Goal: Task Accomplishment & Management: Complete application form

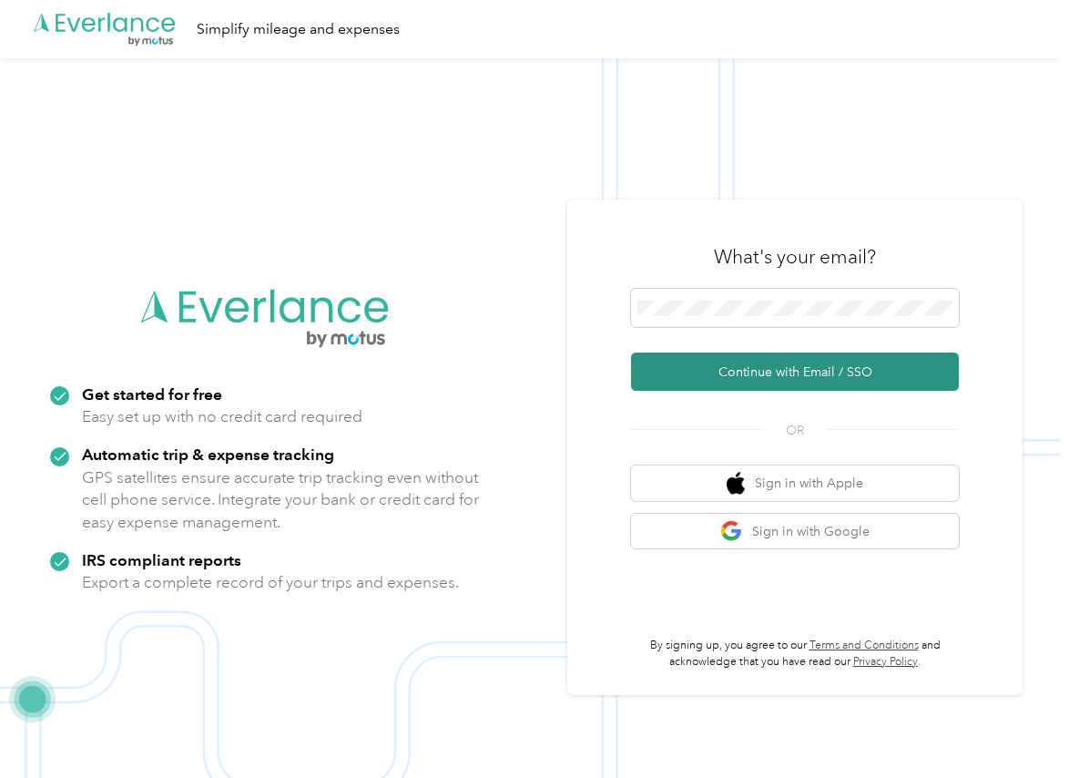
click at [697, 371] on button "Continue with Email / SSO" at bounding box center [795, 371] width 328 height 38
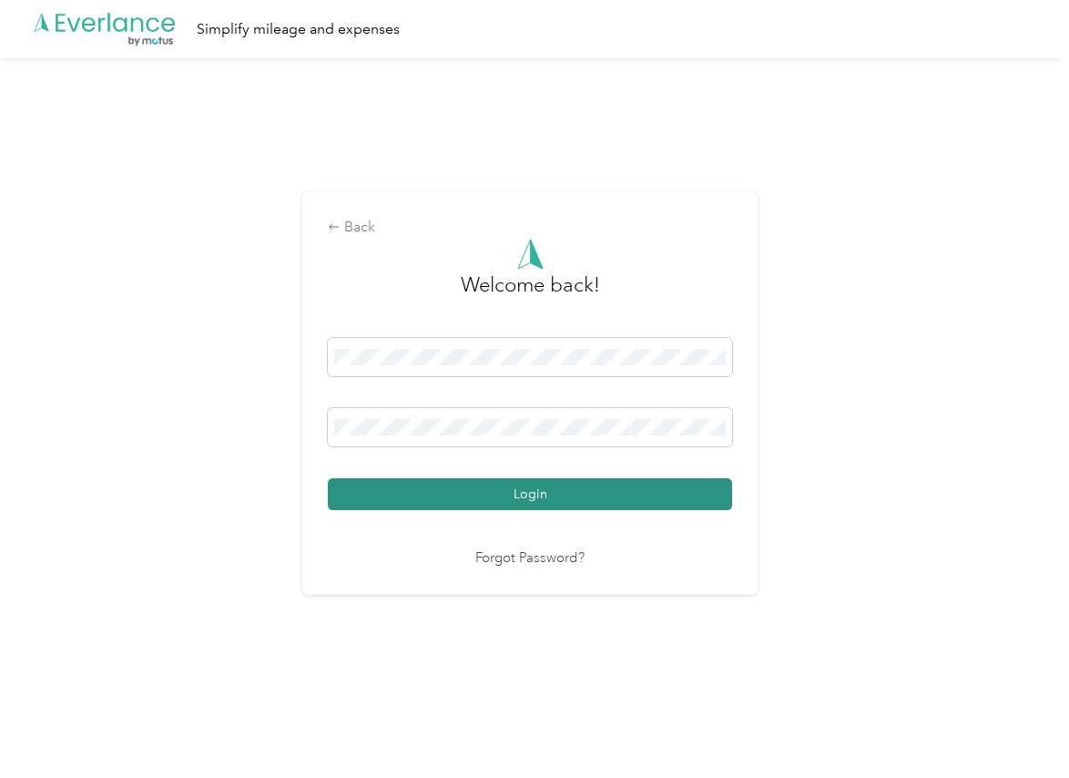
click at [402, 500] on button "Login" at bounding box center [530, 494] width 404 height 32
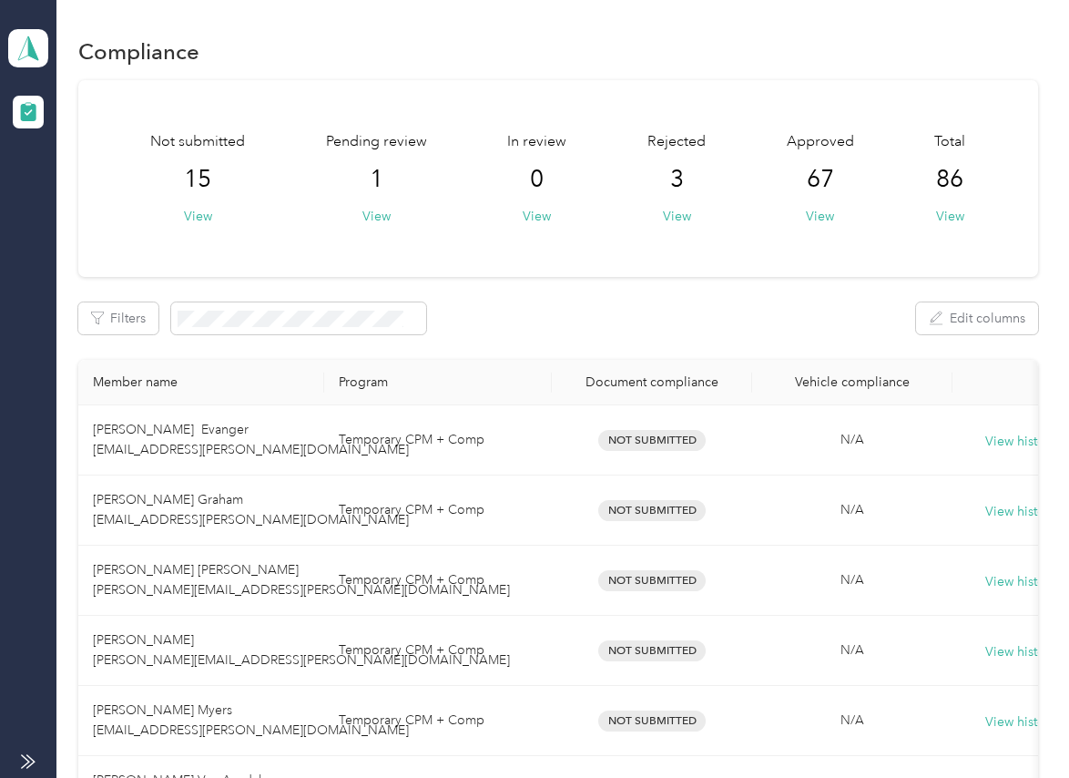
click at [379, 215] on button "View" at bounding box center [376, 216] width 28 height 19
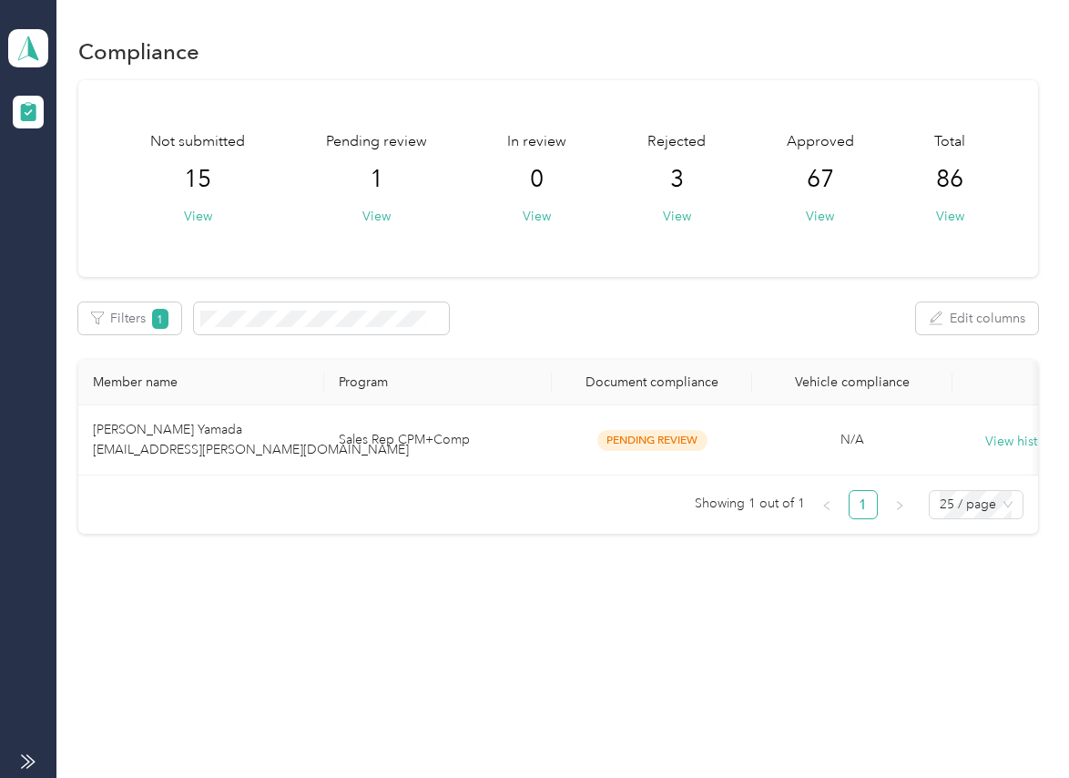
drag, startPoint x: 588, startPoint y: 352, endPoint x: 519, endPoint y: 406, distance: 87.6
click at [588, 352] on div "Not submitted 15 View Pending review 1 View In review 0 View Rejected 3 View Ap…" at bounding box center [557, 307] width 959 height 454
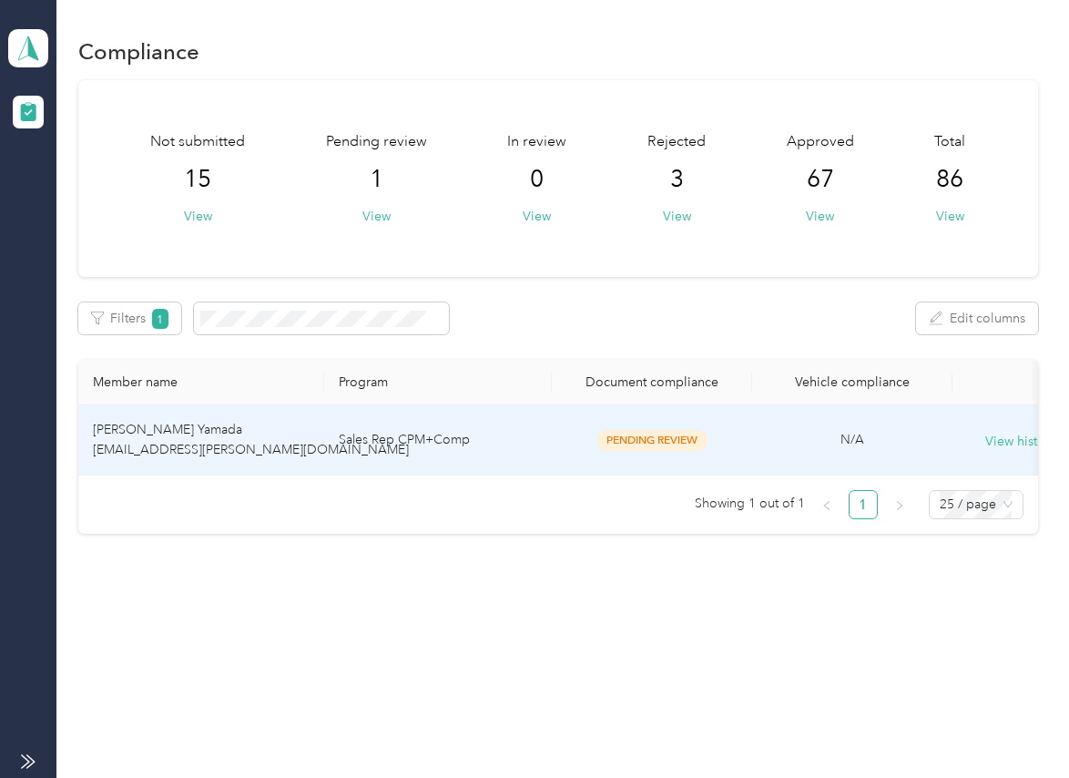
click at [391, 444] on td "Sales Rep CPM+Comp" at bounding box center [438, 440] width 228 height 70
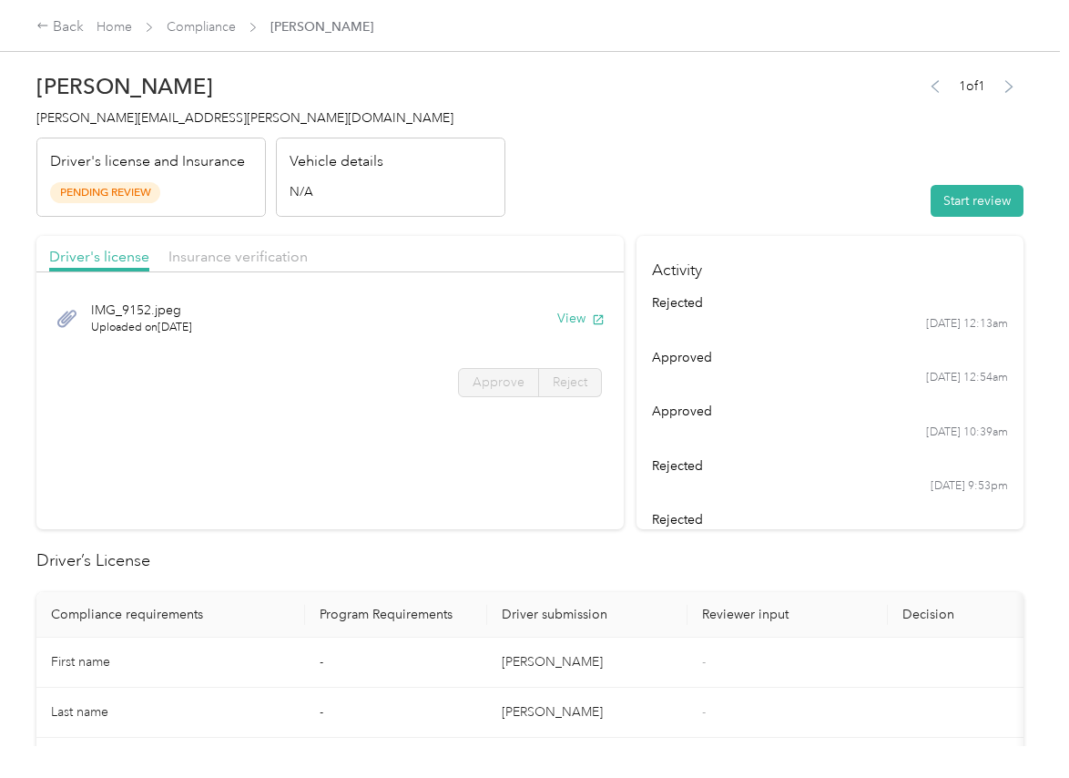
click at [582, 320] on button "View" at bounding box center [580, 318] width 47 height 19
drag, startPoint x: 544, startPoint y: 249, endPoint x: 531, endPoint y: 248, distance: 12.9
click at [541, 248] on div "Driver's license Insurance verification" at bounding box center [329, 254] width 587 height 36
click at [267, 260] on span "Insurance verification" at bounding box center [237, 256] width 139 height 17
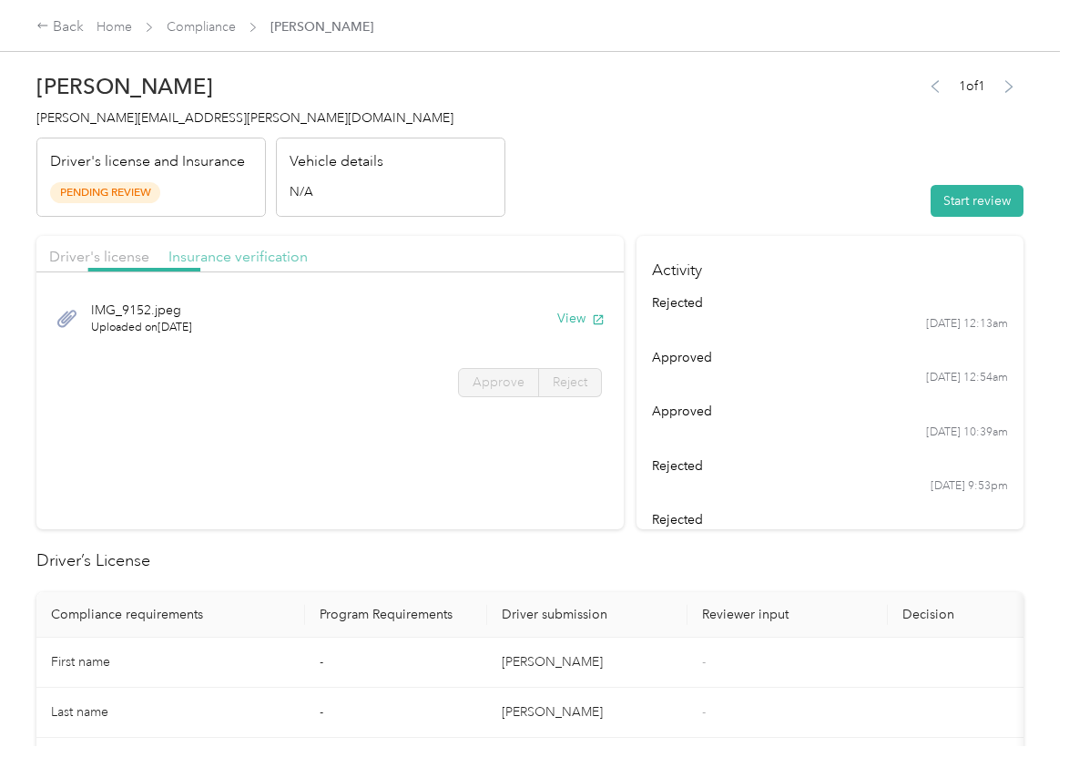
click at [239, 253] on span "Insurance verification" at bounding box center [237, 256] width 139 height 17
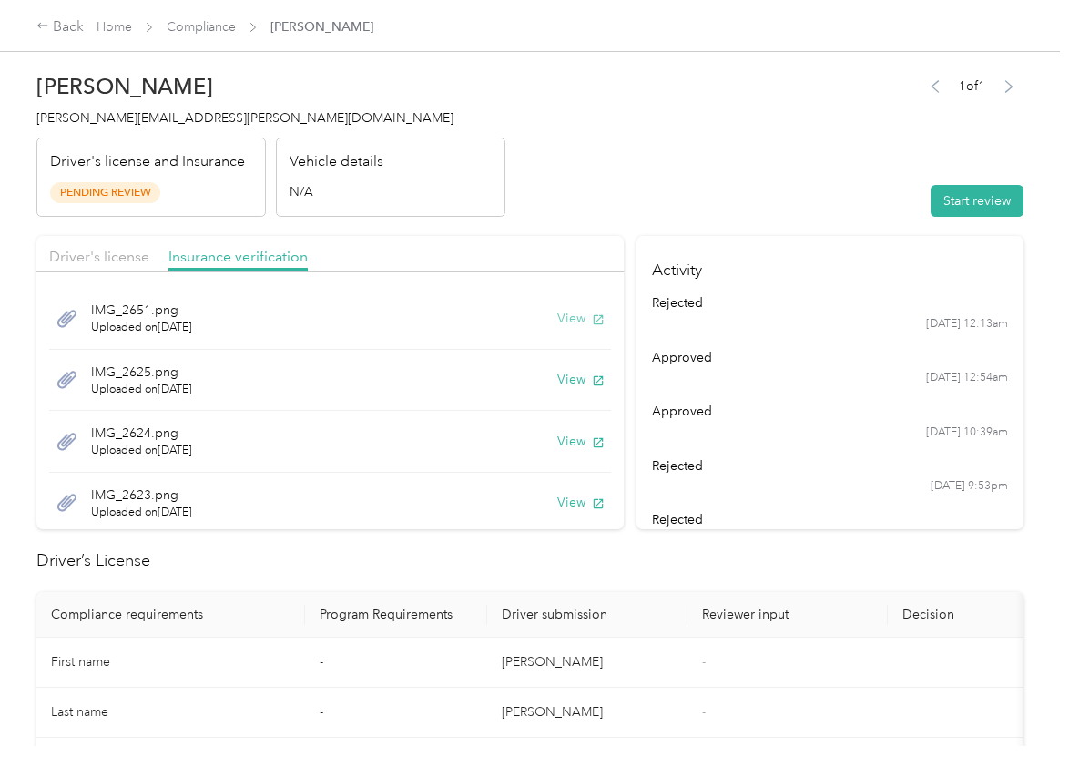
click at [592, 319] on icon "button" at bounding box center [598, 319] width 13 height 13
click at [557, 377] on button "View" at bounding box center [580, 379] width 47 height 19
click at [557, 438] on button "View" at bounding box center [580, 441] width 47 height 19
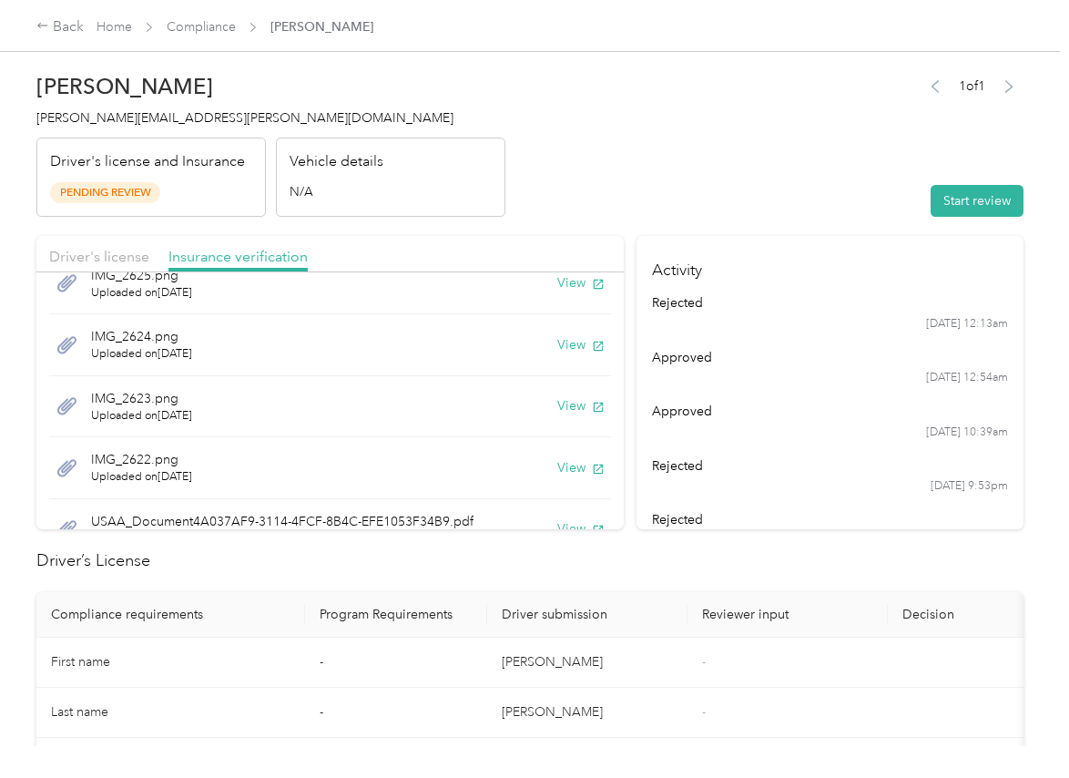
scroll to position [101, 0]
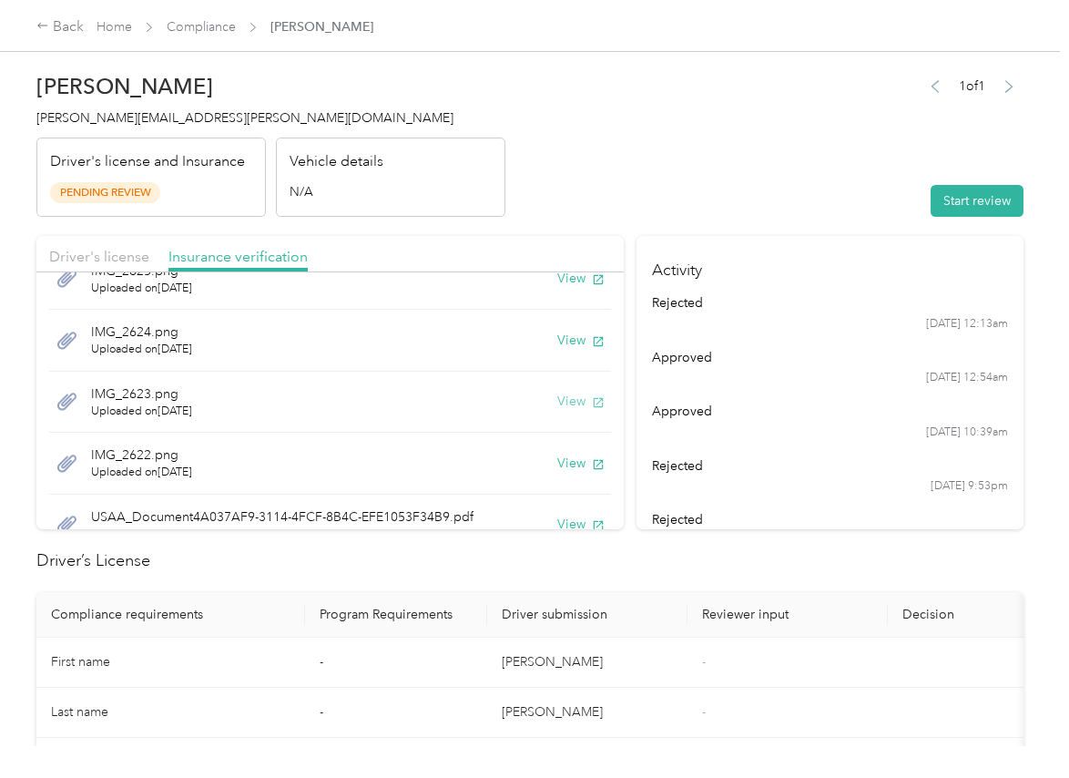
click at [529, 398] on div "IMG_2623.png Uploaded on [DATE] View" at bounding box center [330, 402] width 562 height 62
click at [565, 401] on button "View" at bounding box center [580, 401] width 47 height 19
click at [557, 464] on button "View" at bounding box center [580, 462] width 47 height 19
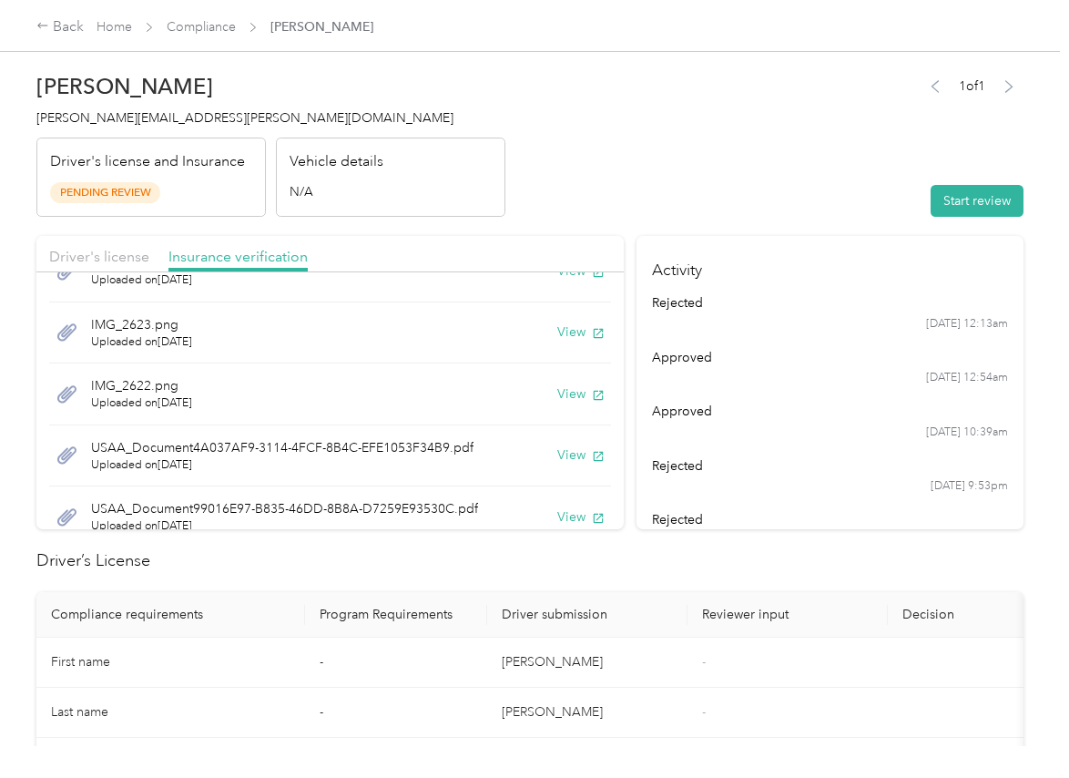
scroll to position [172, 0]
click at [557, 391] on button "View" at bounding box center [580, 391] width 47 height 19
click at [557, 453] on button "View" at bounding box center [580, 452] width 47 height 19
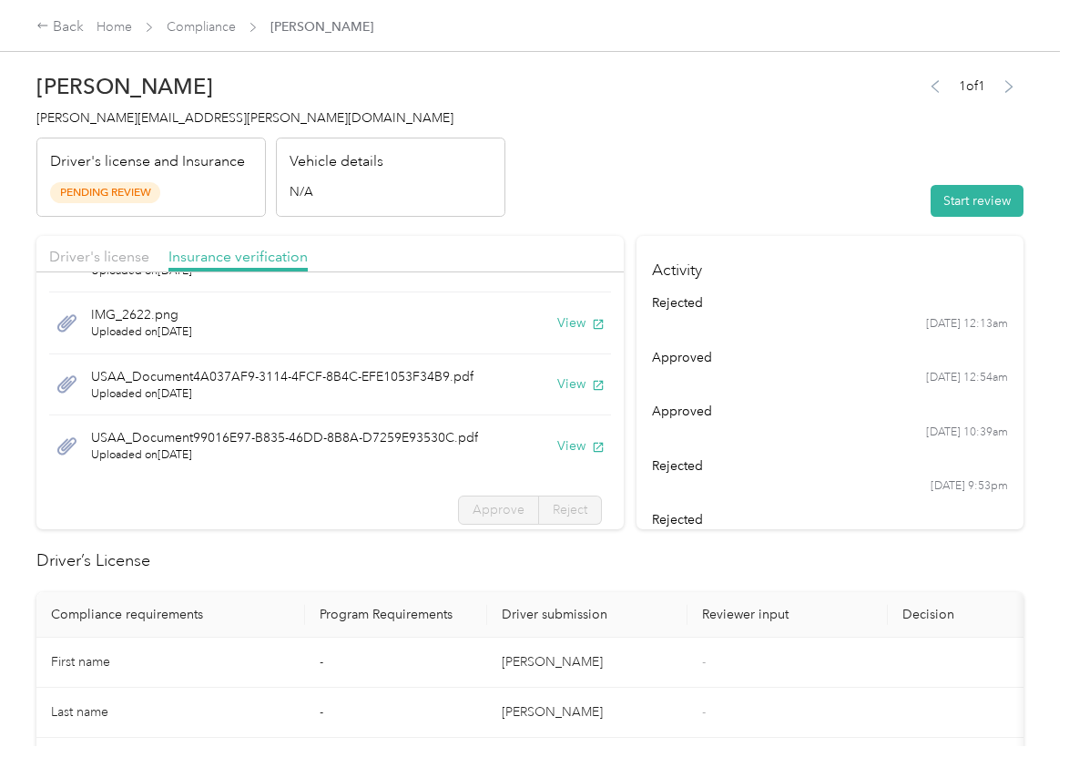
scroll to position [249, 0]
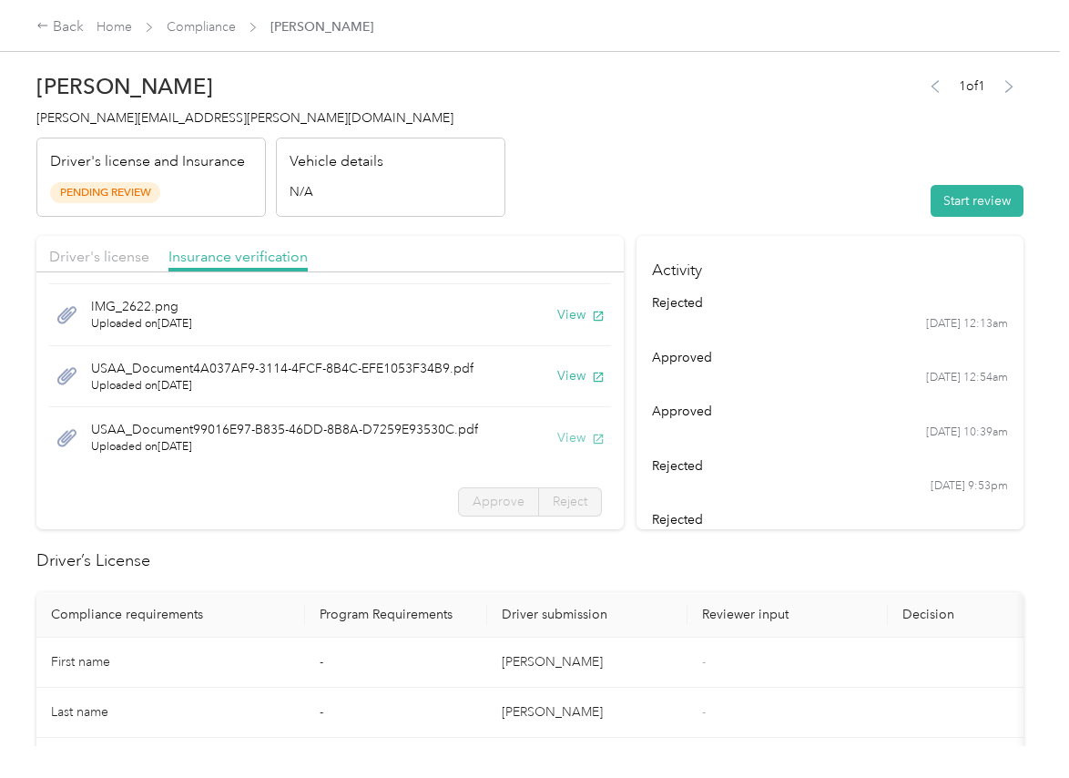
click at [562, 439] on button "View" at bounding box center [580, 437] width 47 height 19
click at [987, 196] on button "Start review" at bounding box center [977, 201] width 93 height 32
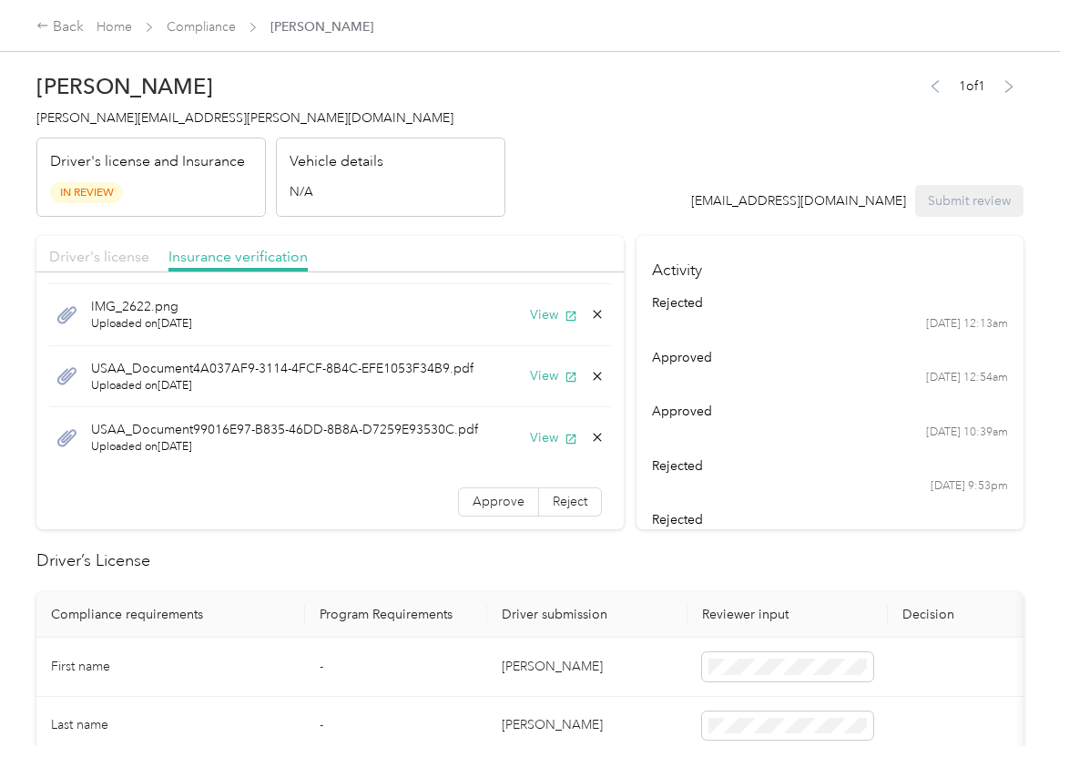
click at [105, 254] on span "Driver's license" at bounding box center [99, 256] width 100 height 17
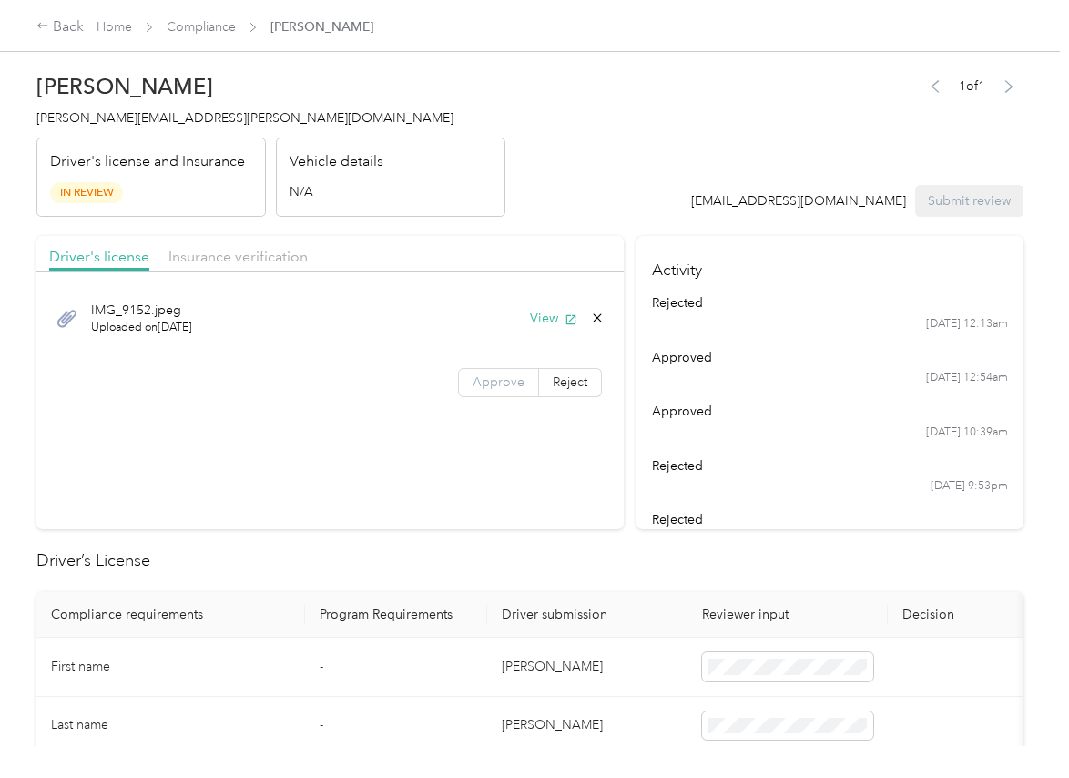
click at [507, 385] on span "Approve" at bounding box center [499, 381] width 52 height 15
click at [236, 248] on span "Insurance verification" at bounding box center [237, 256] width 139 height 17
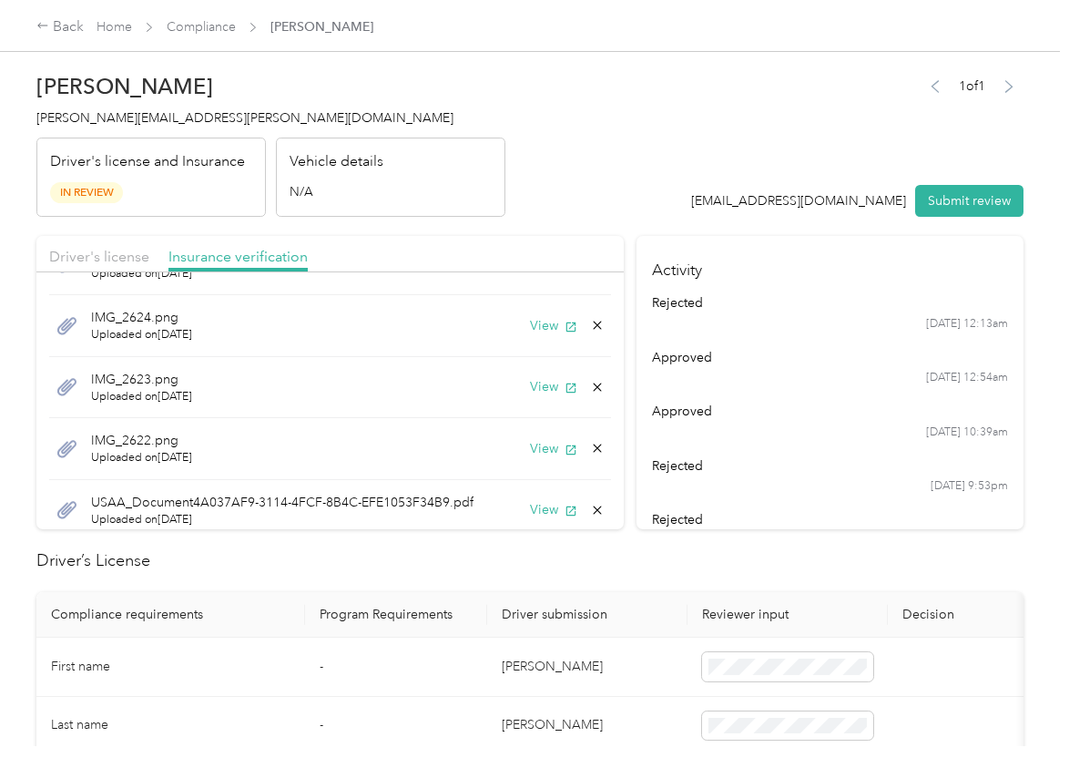
scroll to position [249, 0]
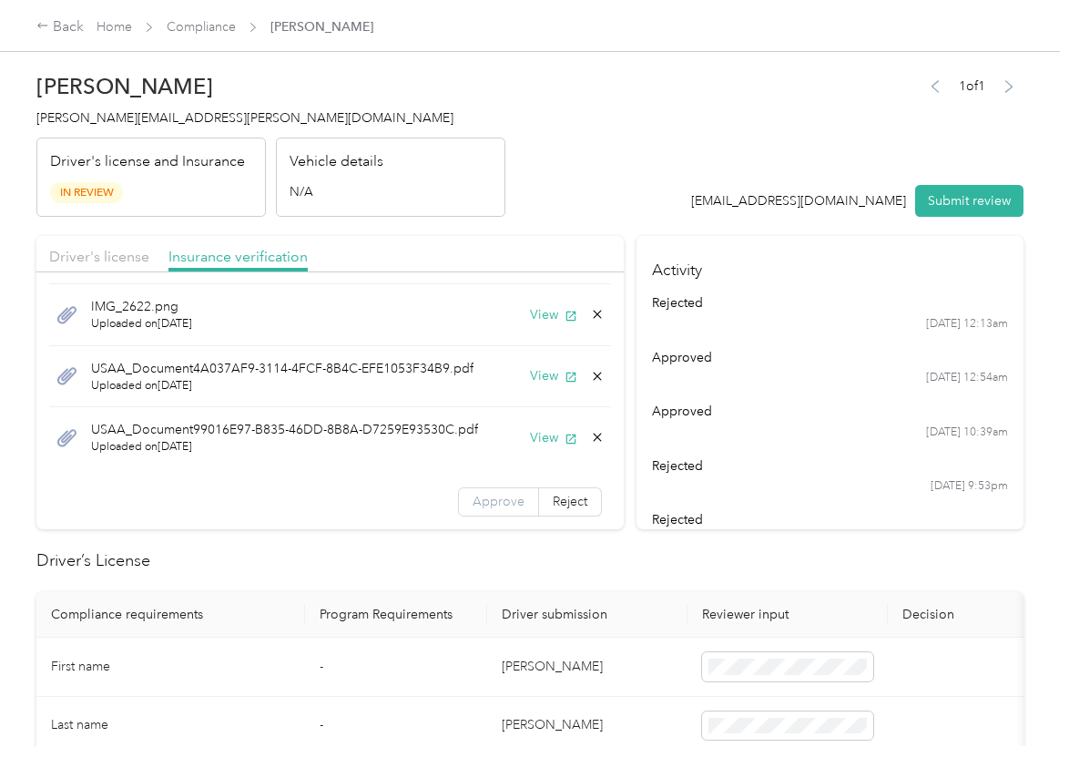
click at [482, 504] on span "Approve" at bounding box center [499, 501] width 52 height 15
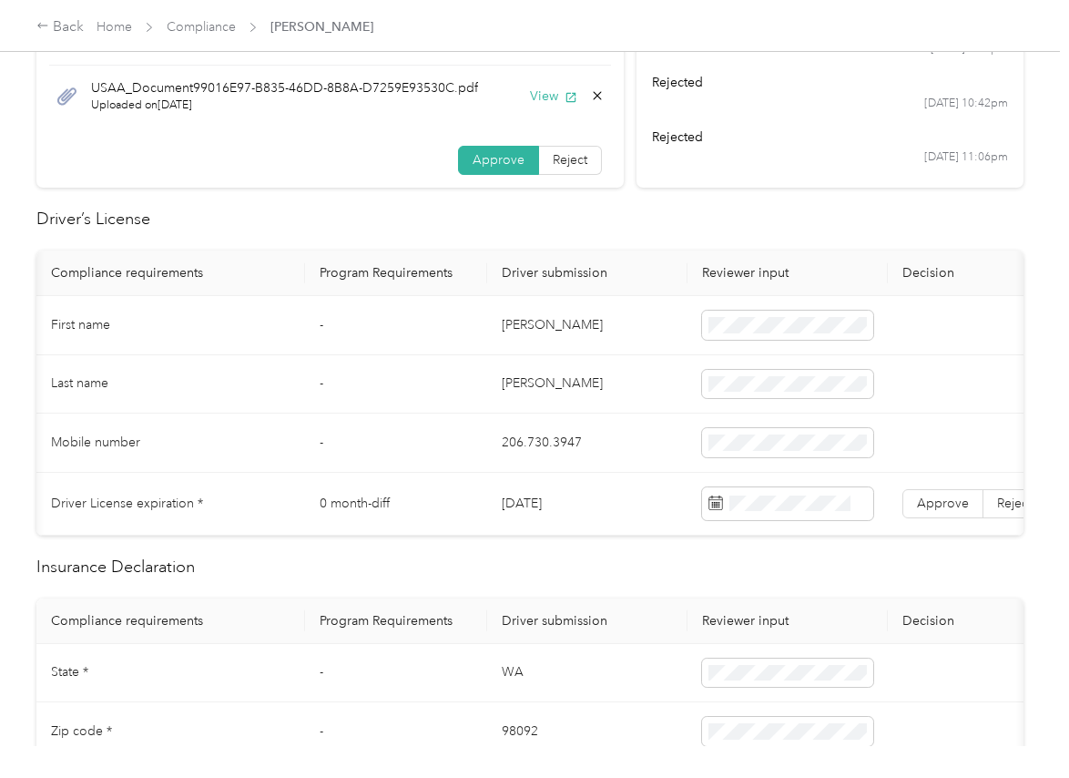
scroll to position [0, 60]
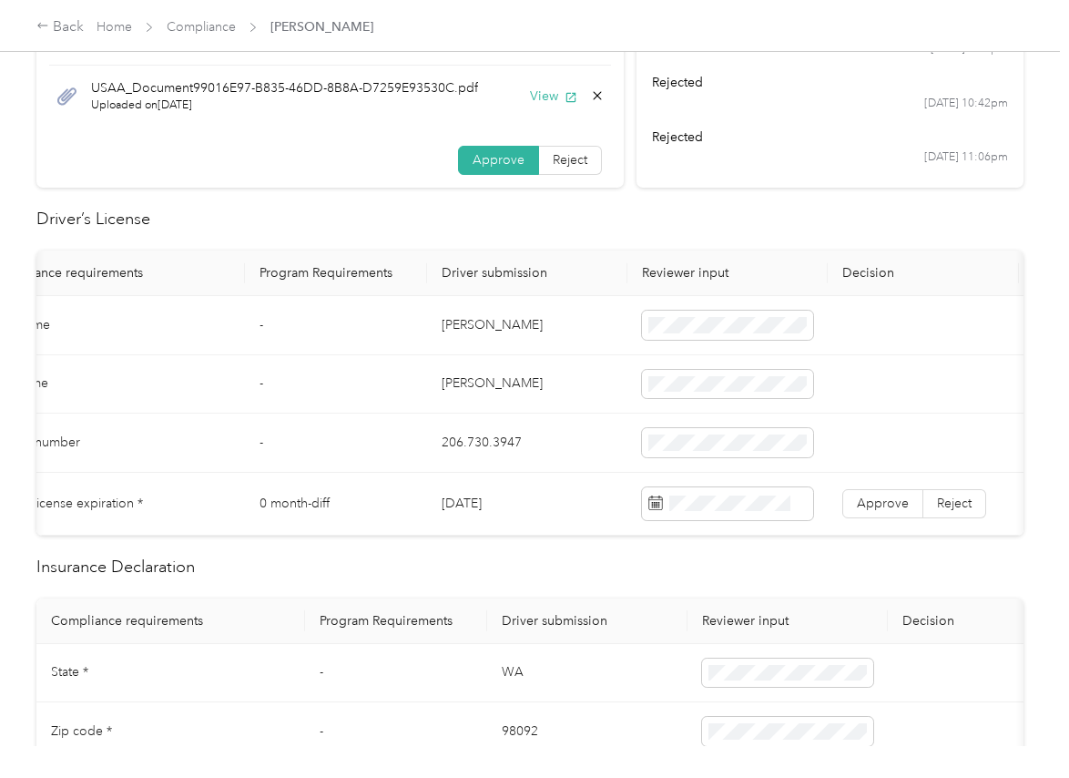
click at [491, 503] on td "[DATE]" at bounding box center [527, 504] width 200 height 63
copy td "[DATE]"
click at [572, 256] on th "Driver submission" at bounding box center [527, 273] width 200 height 46
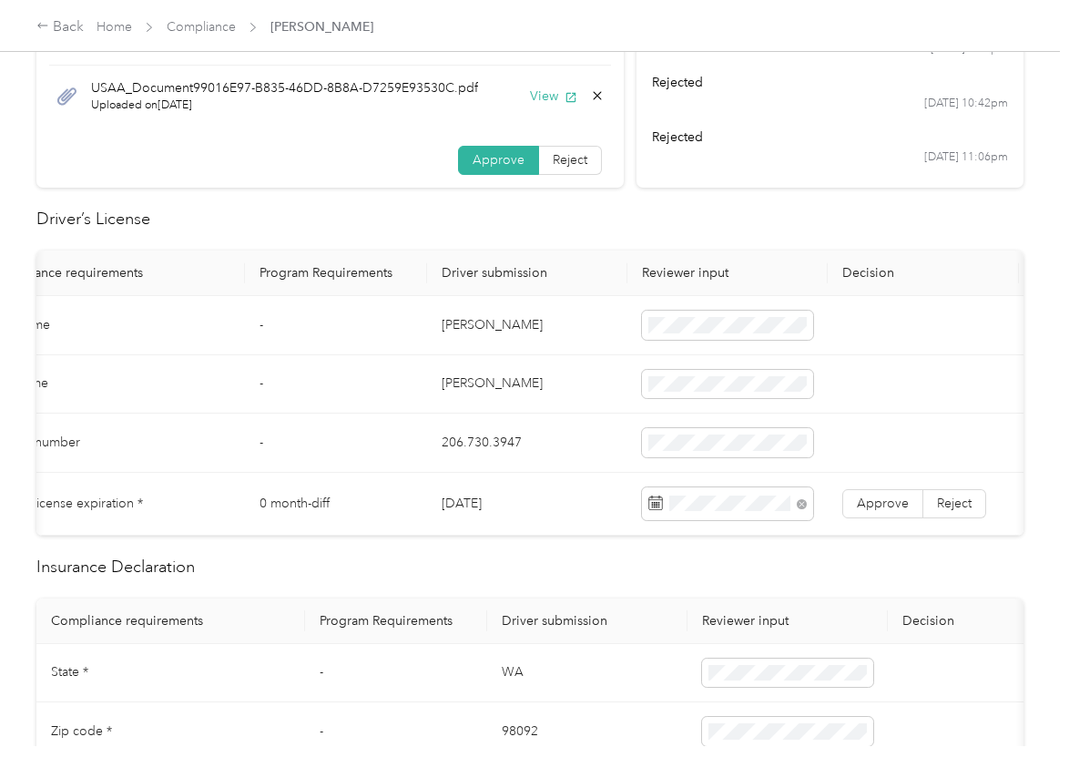
click at [868, 486] on td "Approve Reject" at bounding box center [923, 504] width 191 height 63
click at [870, 495] on span "Approve" at bounding box center [883, 502] width 52 height 15
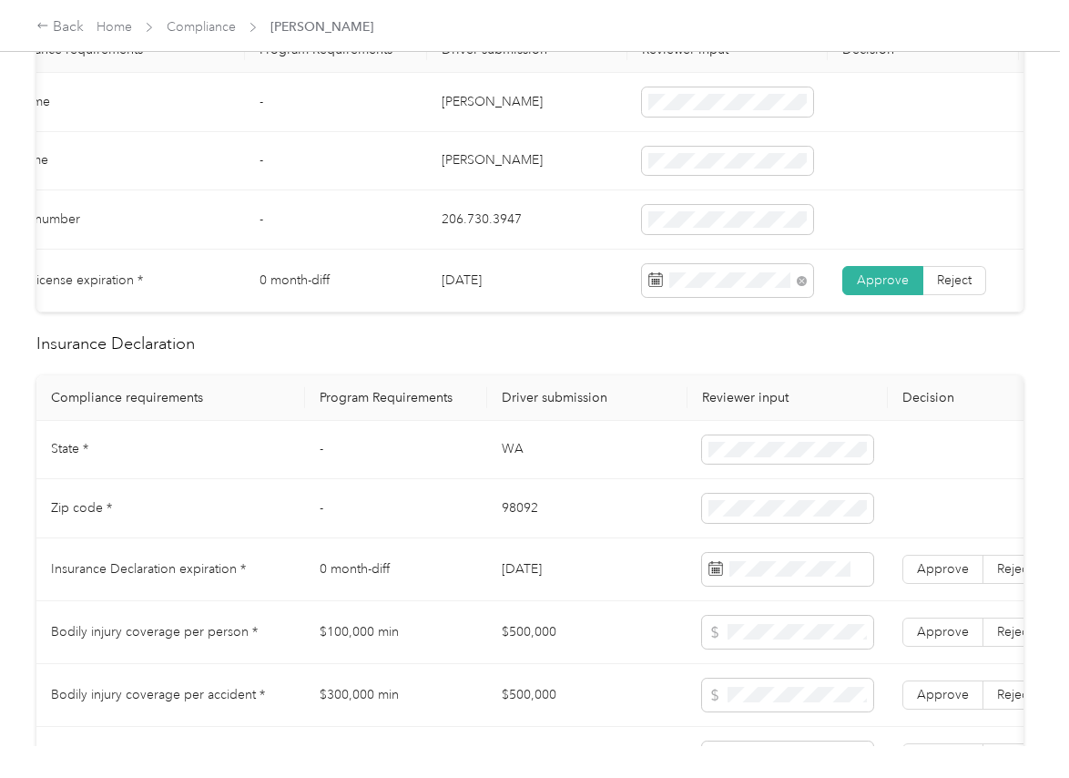
scroll to position [569, 0]
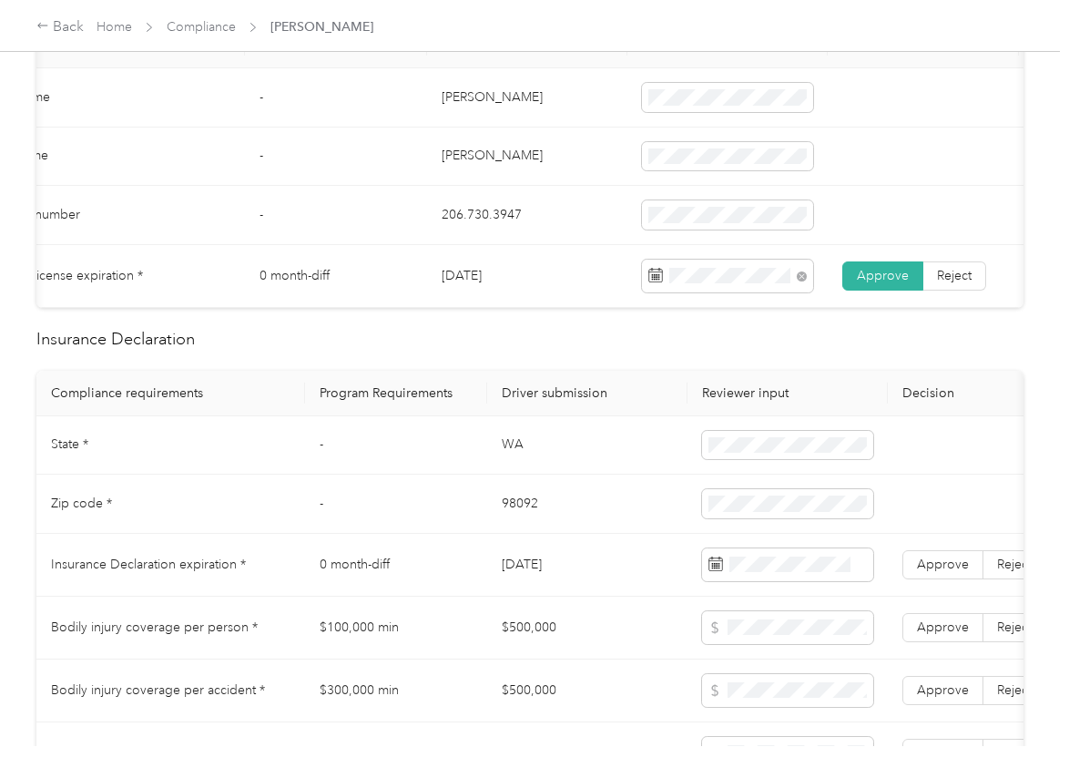
click at [514, 466] on td "WA" at bounding box center [587, 445] width 200 height 59
copy td "WA"
click at [513, 523] on td "98092" at bounding box center [587, 503] width 200 height 59
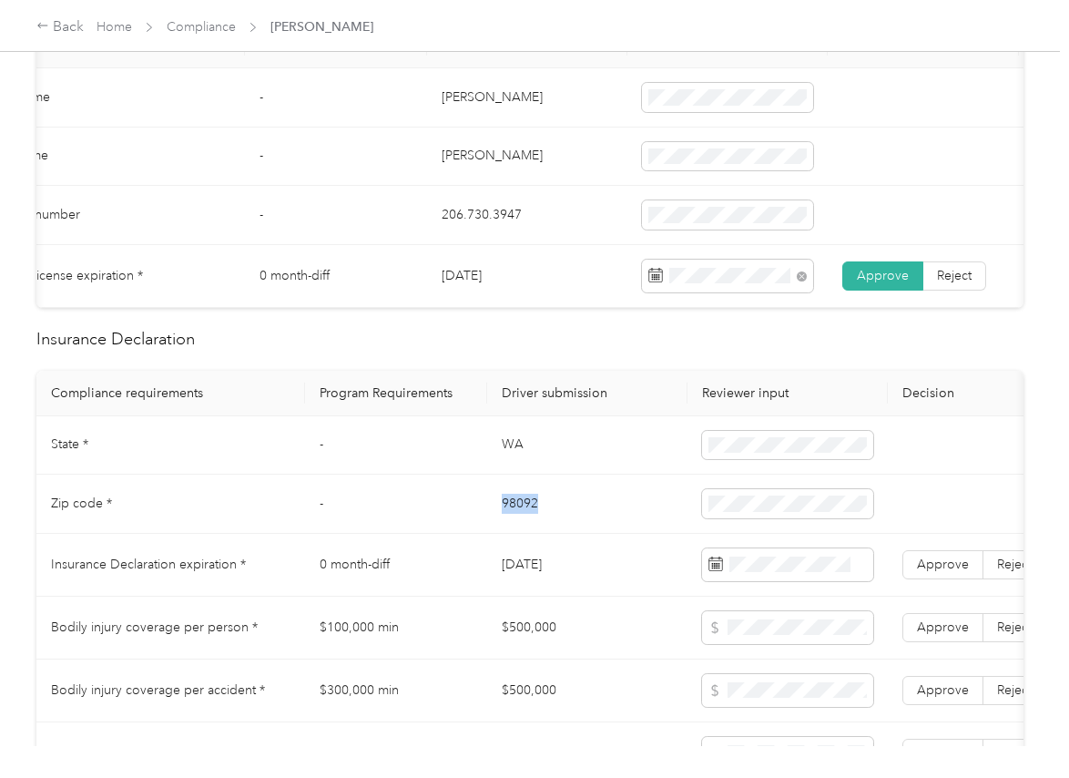
click at [513, 523] on td "98092" at bounding box center [587, 503] width 200 height 59
copy td "98092"
click at [753, 506] on span at bounding box center [787, 503] width 171 height 29
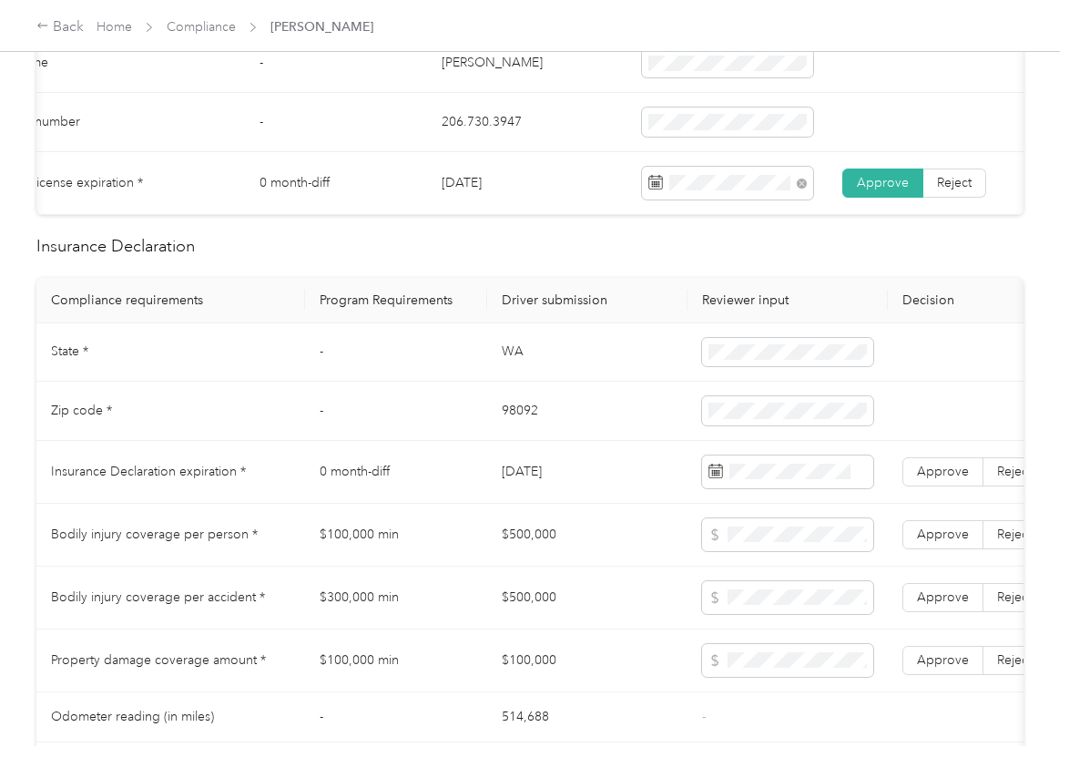
scroll to position [797, 0]
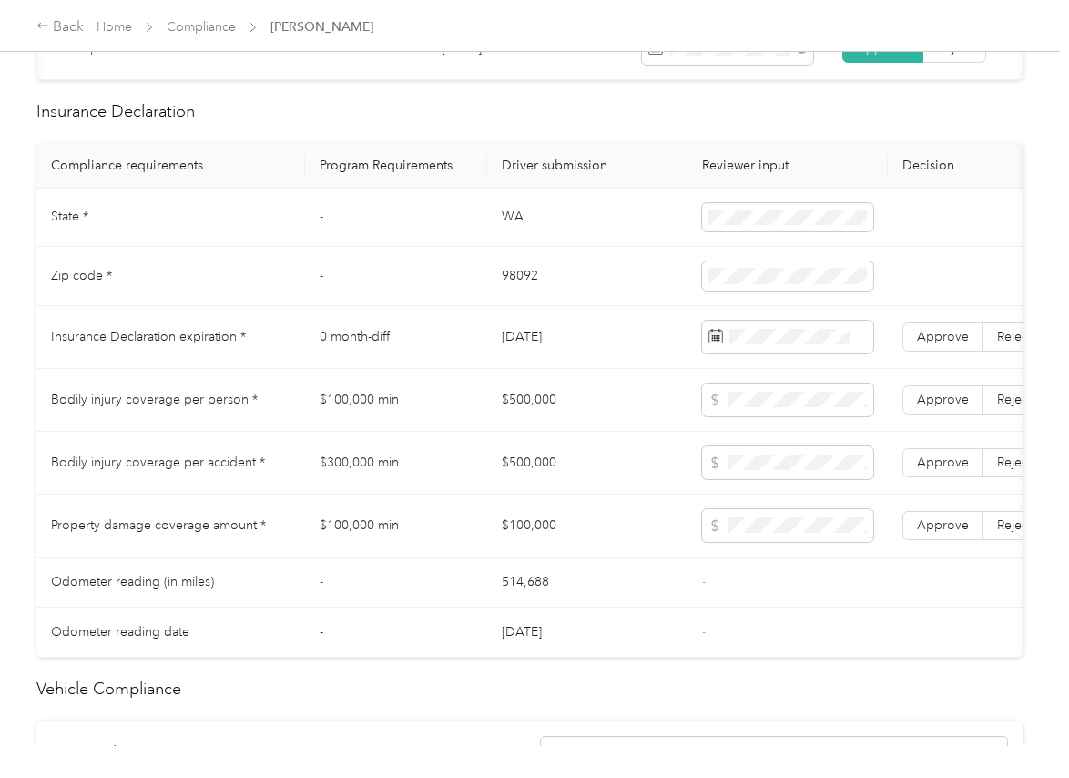
click at [545, 358] on td "[DATE]" at bounding box center [587, 337] width 200 height 63
copy td "[DATE]"
click at [776, 353] on span at bounding box center [787, 337] width 171 height 33
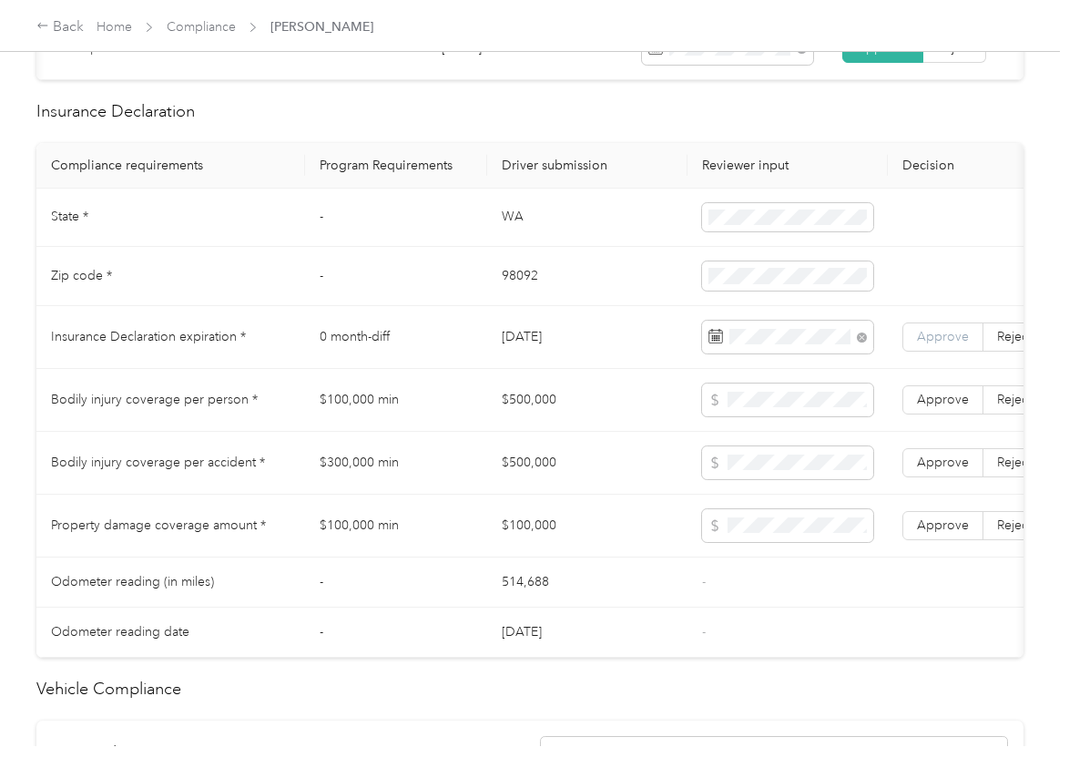
click at [945, 344] on span "Approve" at bounding box center [943, 336] width 52 height 15
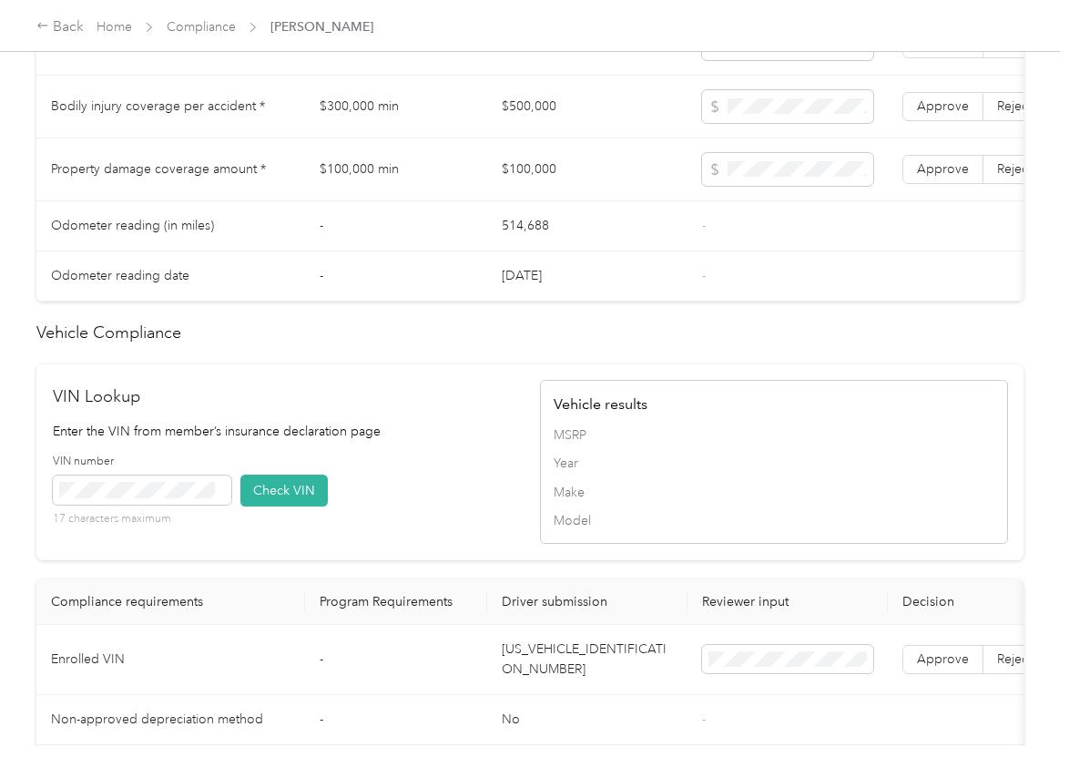
scroll to position [1582, 0]
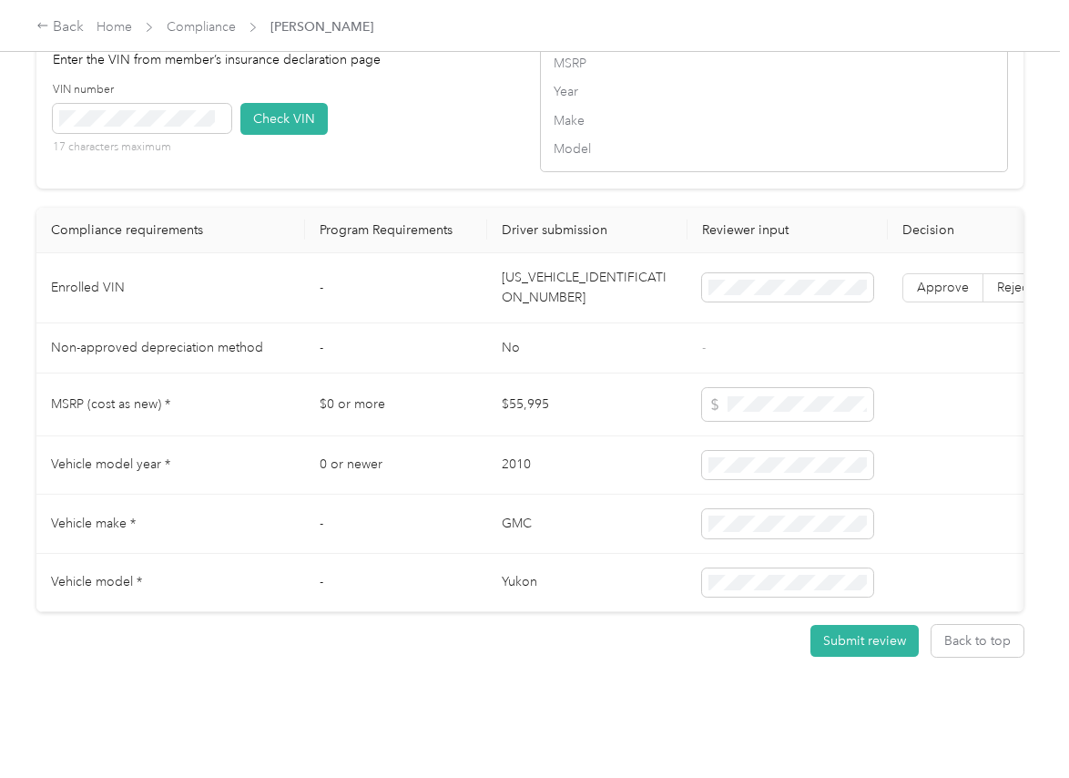
click at [537, 264] on td "[US_VEHICLE_IDENTIFICATION_NUMBER]" at bounding box center [587, 288] width 200 height 70
copy td "[US_VEHICLE_IDENTIFICATION_NUMBER]"
drag, startPoint x: 485, startPoint y: 140, endPoint x: 262, endPoint y: 141, distance: 223.1
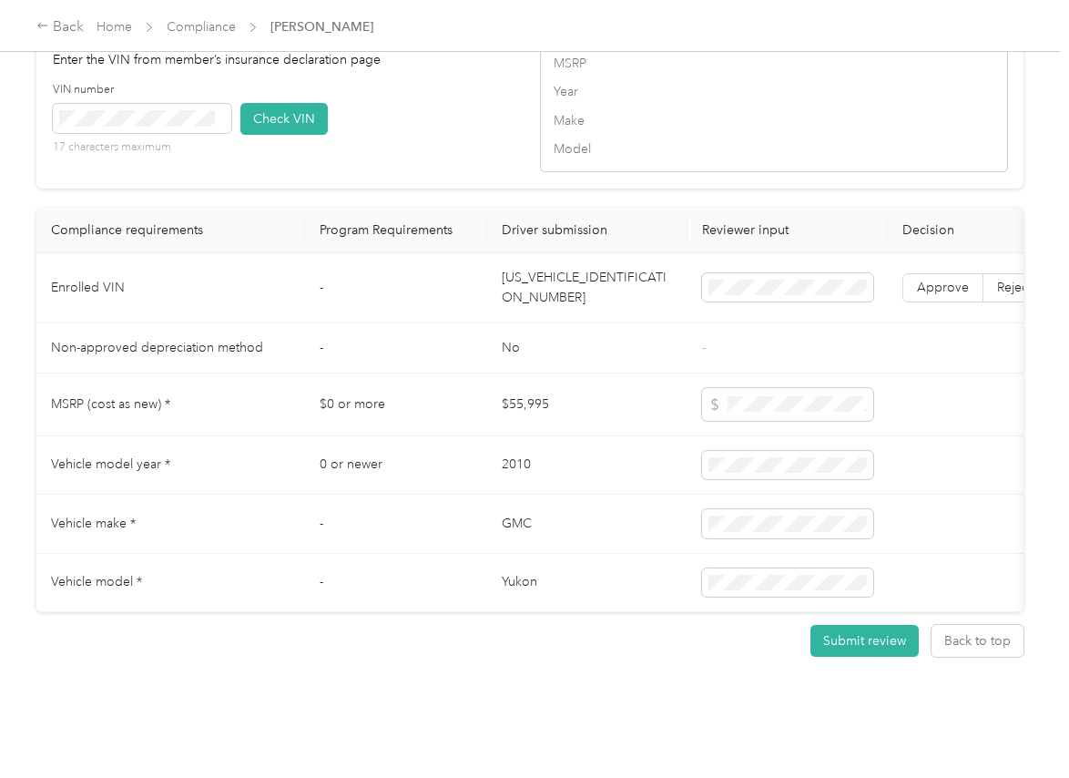
click at [485, 139] on div "VIN number 17 characters maximum Check VIN" at bounding box center [287, 125] width 468 height 87
click at [324, 103] on button "Check VIN" at bounding box center [283, 119] width 87 height 32
click at [961, 280] on span "Approve" at bounding box center [943, 287] width 52 height 15
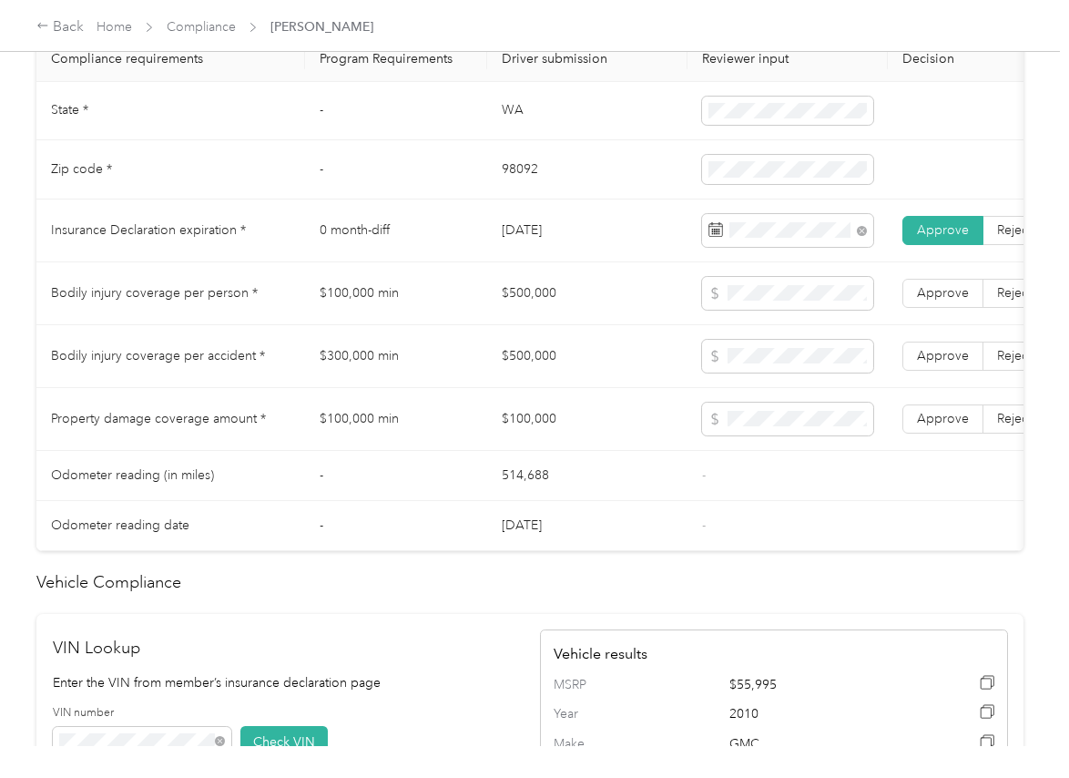
scroll to position [901, 0]
click at [527, 310] on td "$500,000" at bounding box center [587, 295] width 200 height 63
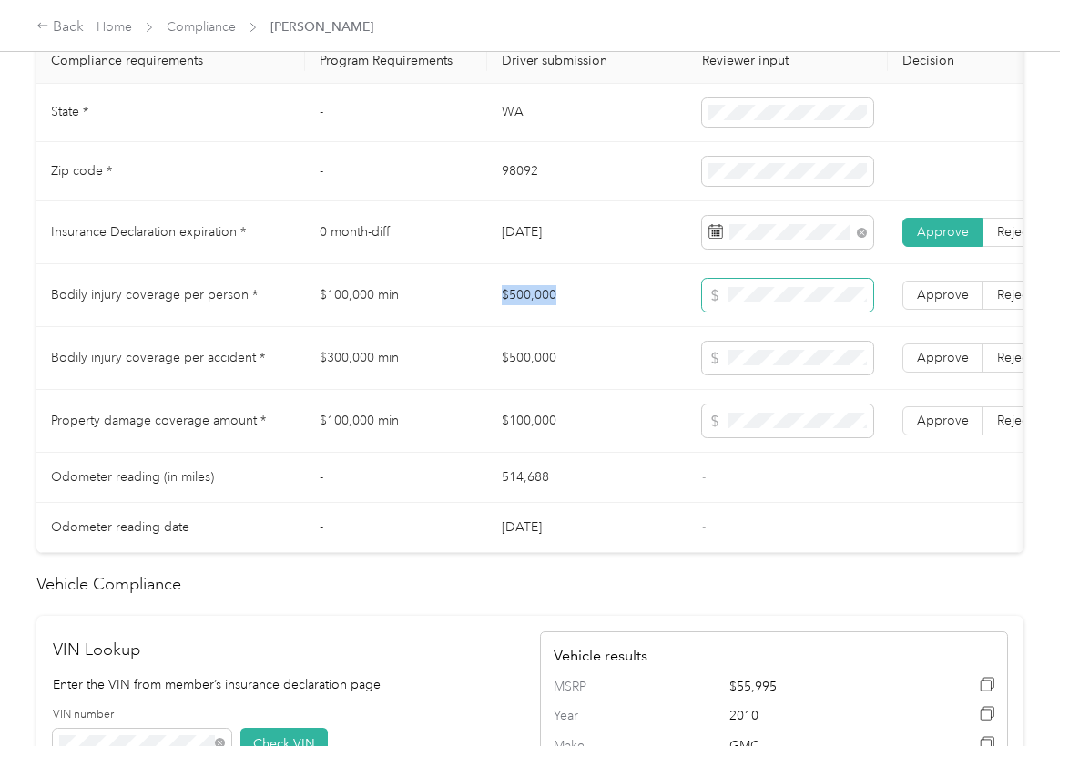
copy td "$500,000"
click at [758, 374] on span at bounding box center [787, 357] width 171 height 33
click at [653, 416] on tr "Property damage coverage amount * $100,000 min $100,000 Approve Reject" at bounding box center [678, 421] width 1284 height 63
click at [956, 428] on span "Approve" at bounding box center [943, 419] width 52 height 15
click at [949, 365] on span "Approve" at bounding box center [943, 357] width 52 height 15
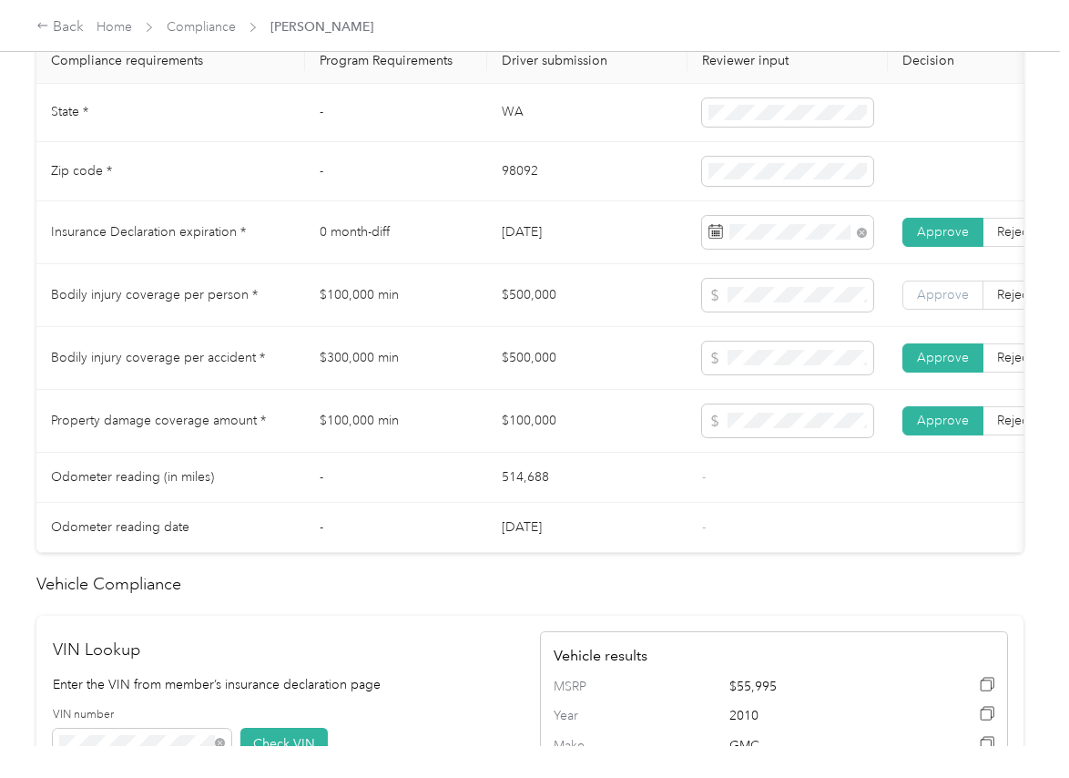
click at [945, 302] on span "Approve" at bounding box center [943, 294] width 52 height 15
click at [408, 441] on td "$100,000 min" at bounding box center [396, 421] width 182 height 63
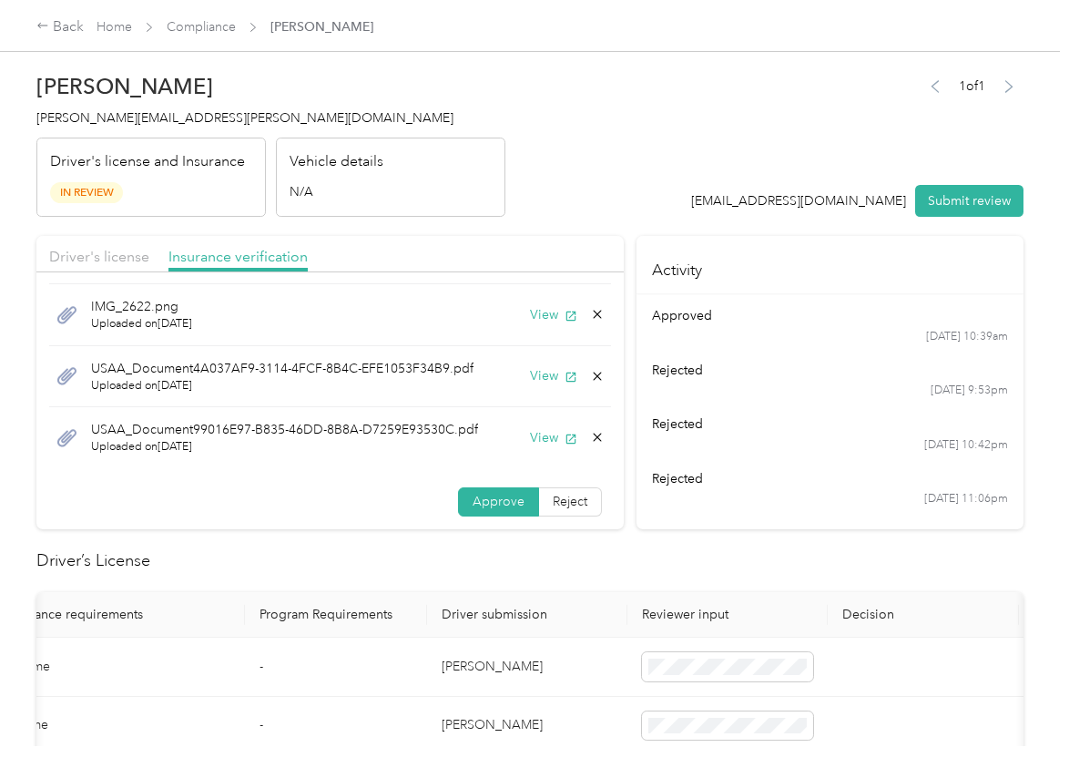
scroll to position [114, 0]
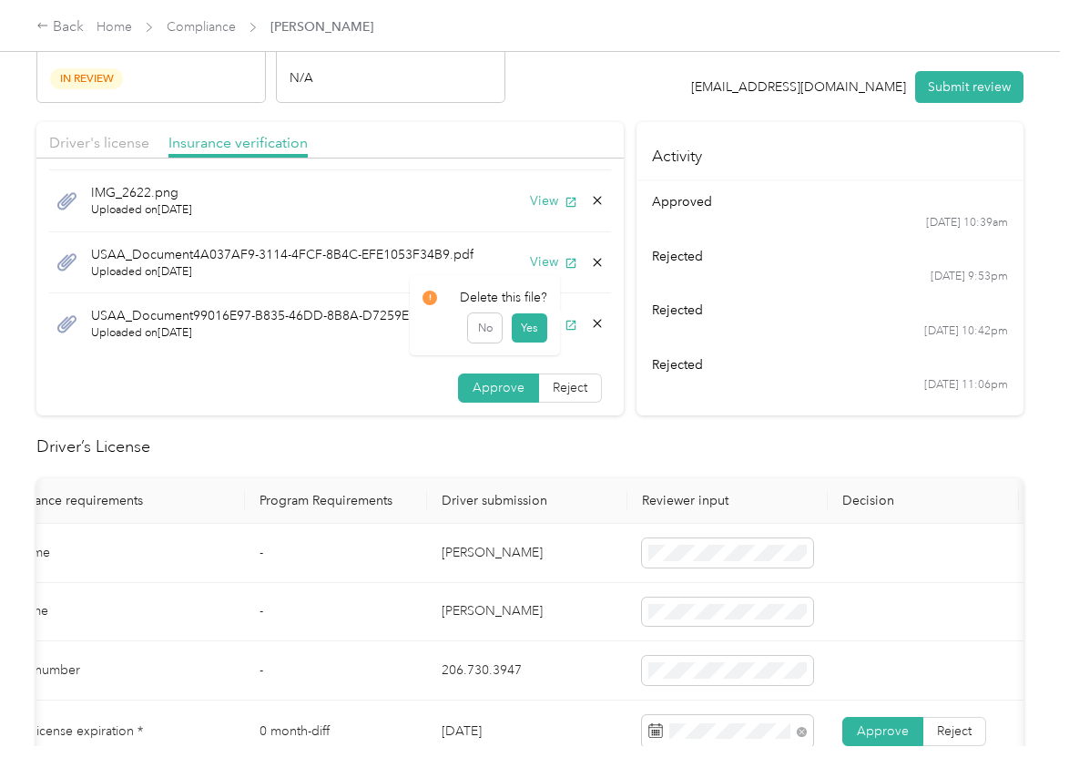
click at [590, 317] on icon at bounding box center [597, 323] width 15 height 15
click at [545, 327] on button "Yes" at bounding box center [530, 336] width 36 height 29
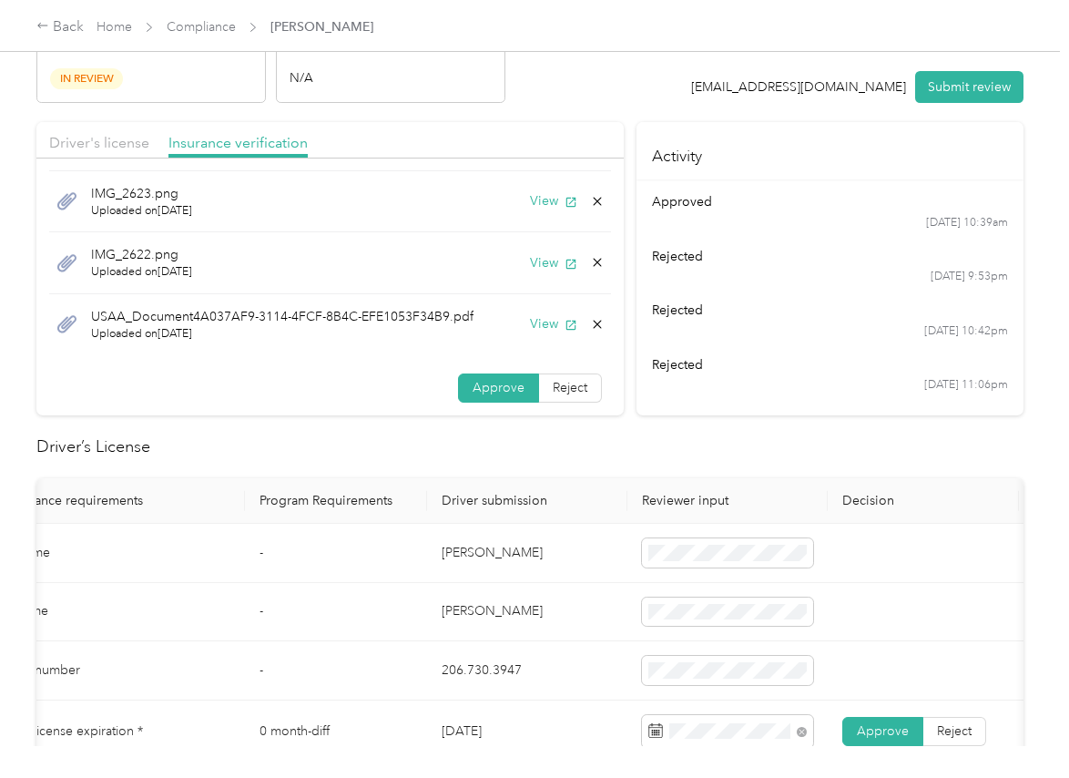
click at [590, 322] on icon at bounding box center [597, 324] width 15 height 15
click at [504, 339] on div "No Yes" at bounding box center [484, 336] width 125 height 29
click at [590, 319] on icon at bounding box center [597, 324] width 15 height 15
click at [532, 330] on button "Yes" at bounding box center [530, 336] width 36 height 29
click at [590, 319] on icon at bounding box center [597, 323] width 15 height 15
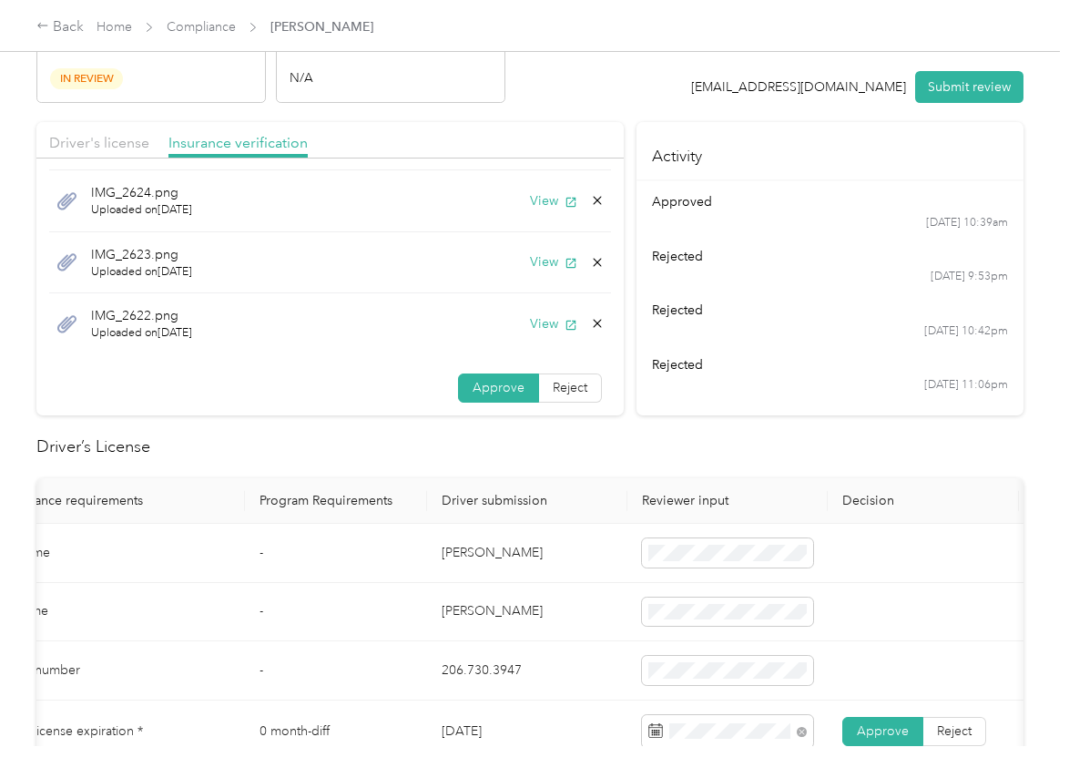
click at [535, 331] on button "Yes" at bounding box center [530, 337] width 36 height 29
click at [590, 319] on icon at bounding box center [597, 324] width 15 height 15
click at [538, 326] on button "Yes" at bounding box center [530, 336] width 36 height 29
click at [565, 323] on icon "button" at bounding box center [571, 325] width 13 height 13
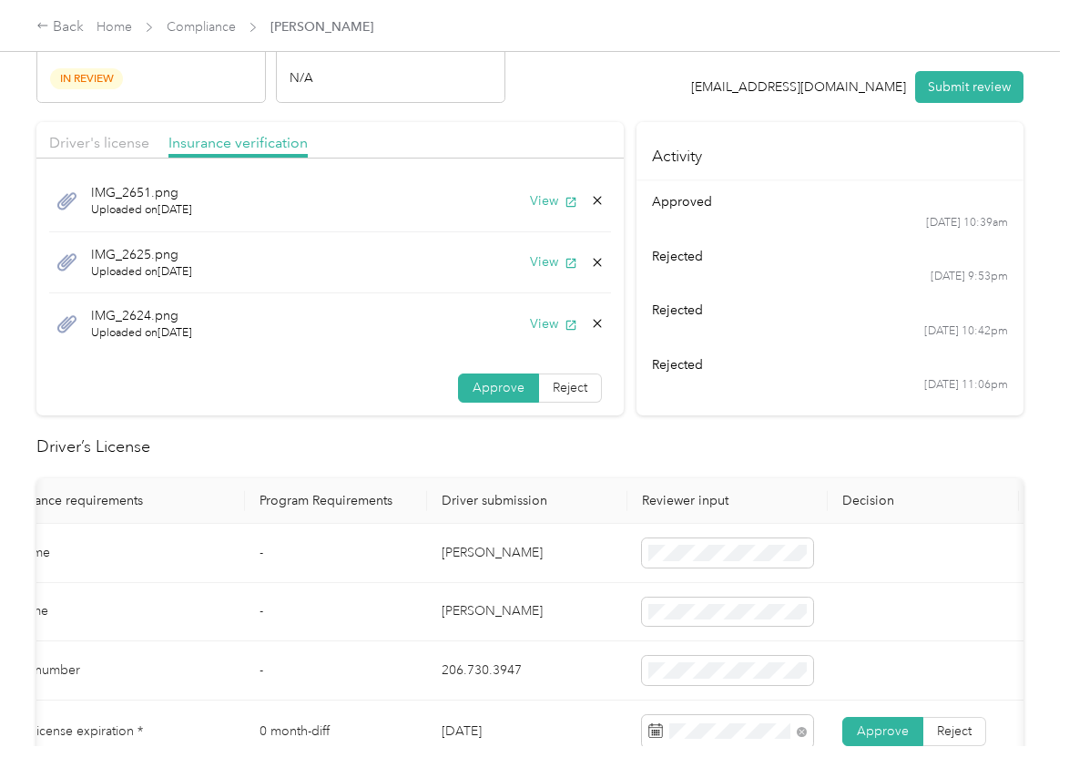
click at [590, 316] on icon at bounding box center [597, 323] width 15 height 15
click at [544, 331] on button "Yes" at bounding box center [530, 336] width 36 height 29
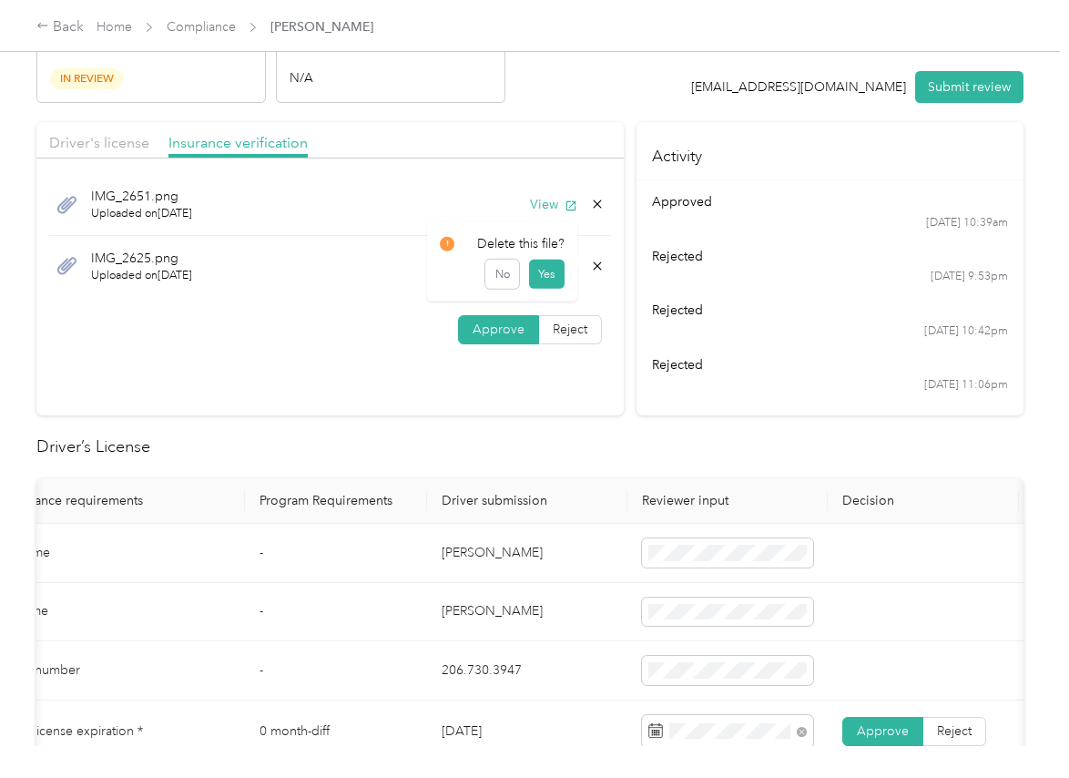
click at [590, 262] on icon at bounding box center [597, 266] width 15 height 15
click at [555, 273] on button "Yes" at bounding box center [547, 278] width 36 height 29
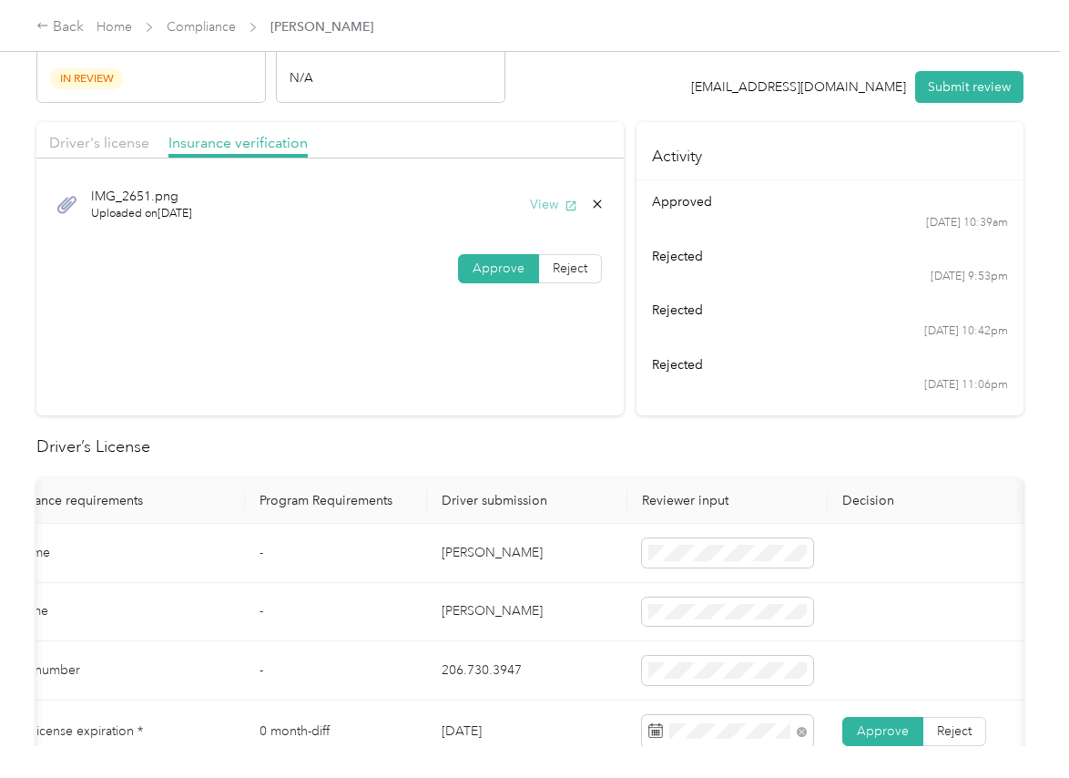
click at [545, 205] on button "View" at bounding box center [553, 204] width 47 height 19
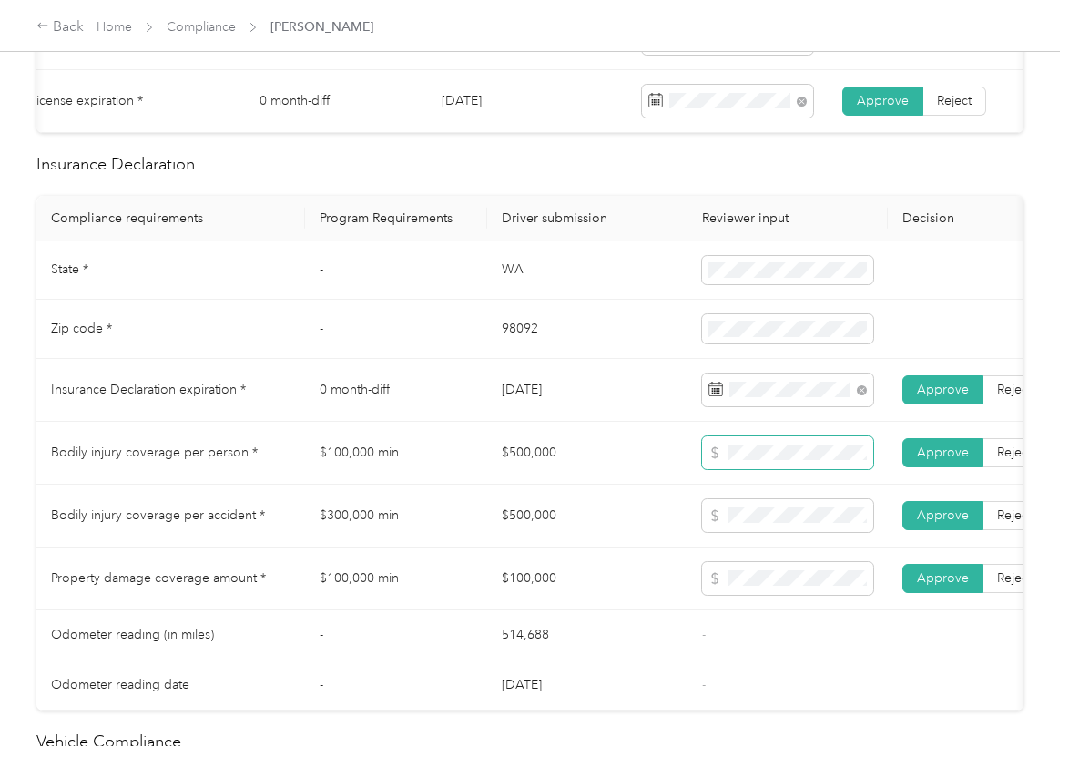
scroll to position [797, 0]
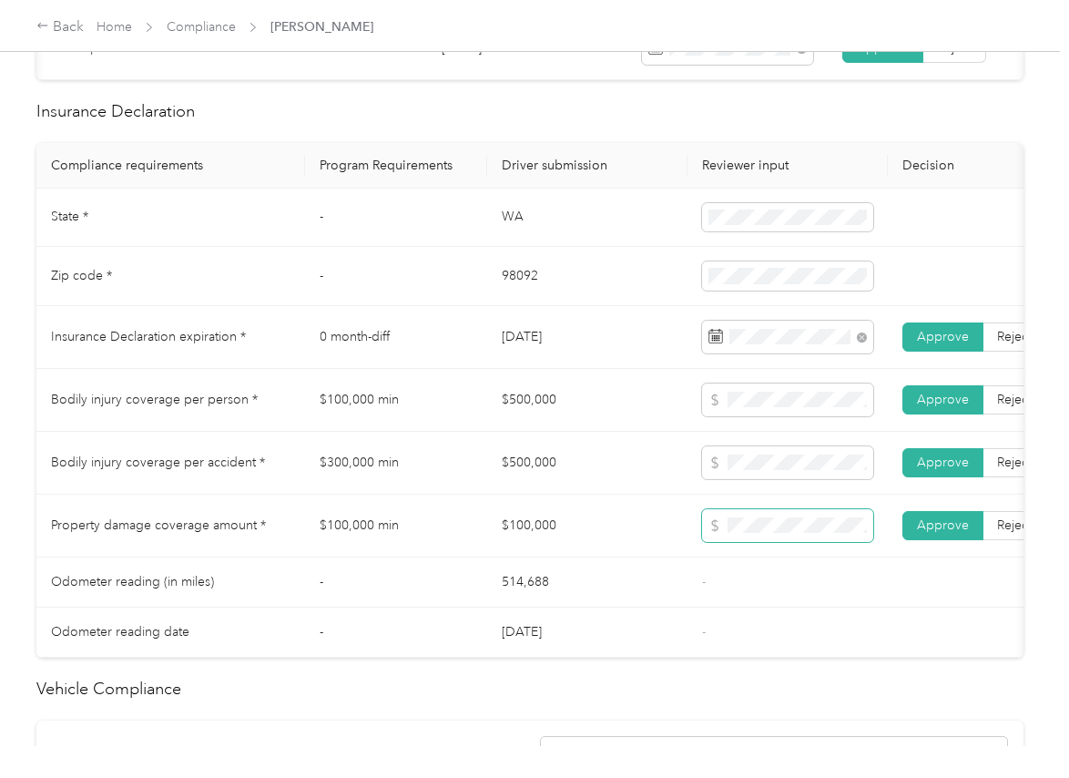
click at [763, 529] on span at bounding box center [787, 525] width 171 height 33
click at [638, 527] on td "$100,000" at bounding box center [587, 525] width 200 height 63
click at [558, 526] on td "$100,000" at bounding box center [587, 525] width 200 height 63
click at [753, 422] on tr "Bodily injury coverage per person * $100,000 min $500,000 Approve Reject" at bounding box center [678, 400] width 1284 height 63
click at [626, 423] on td "$500,000" at bounding box center [587, 400] width 200 height 63
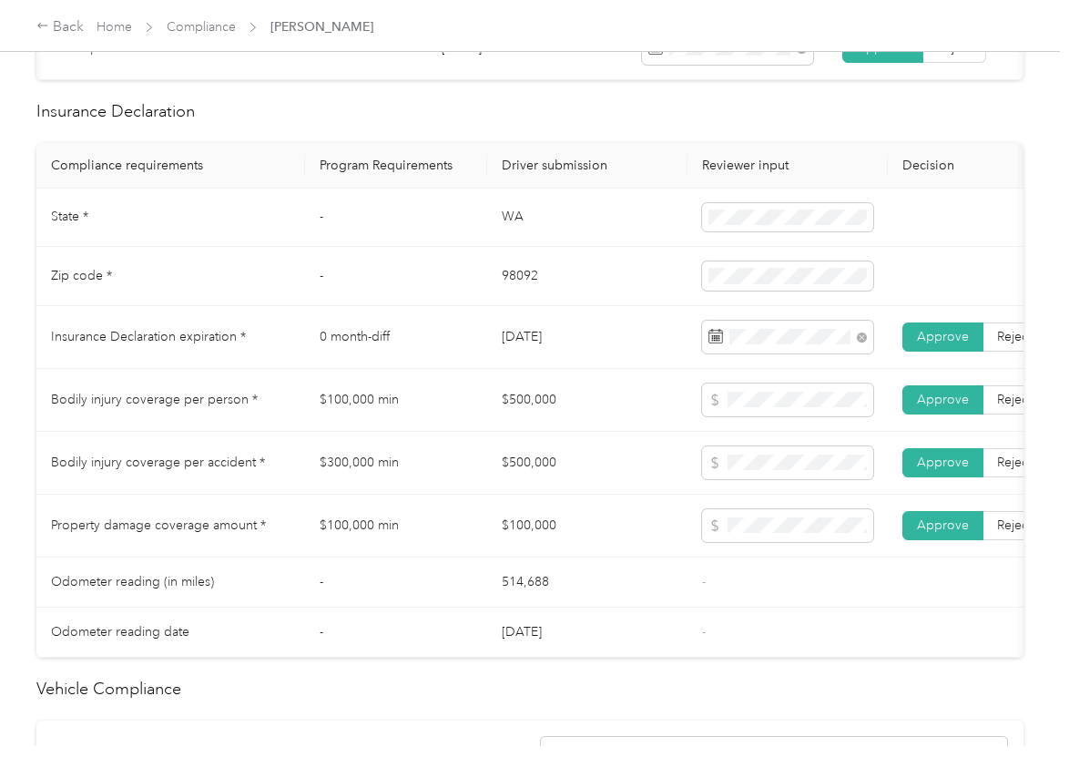
scroll to position [0, 0]
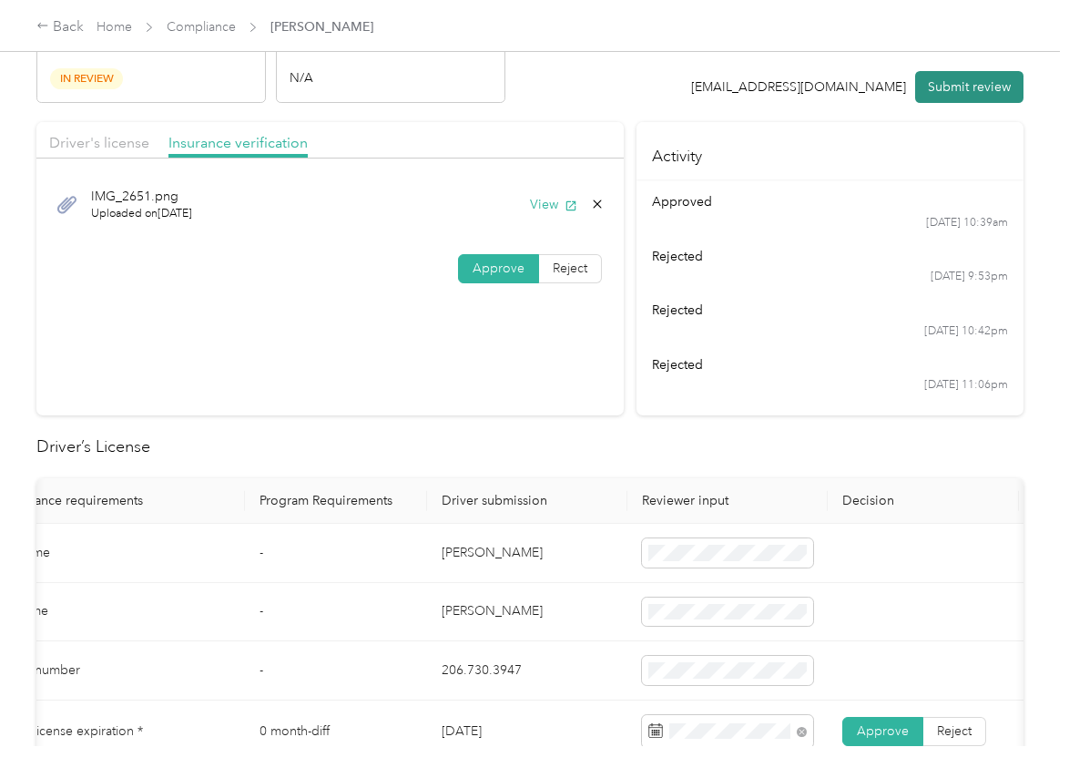
click at [962, 87] on button "Submit review" at bounding box center [969, 87] width 108 height 32
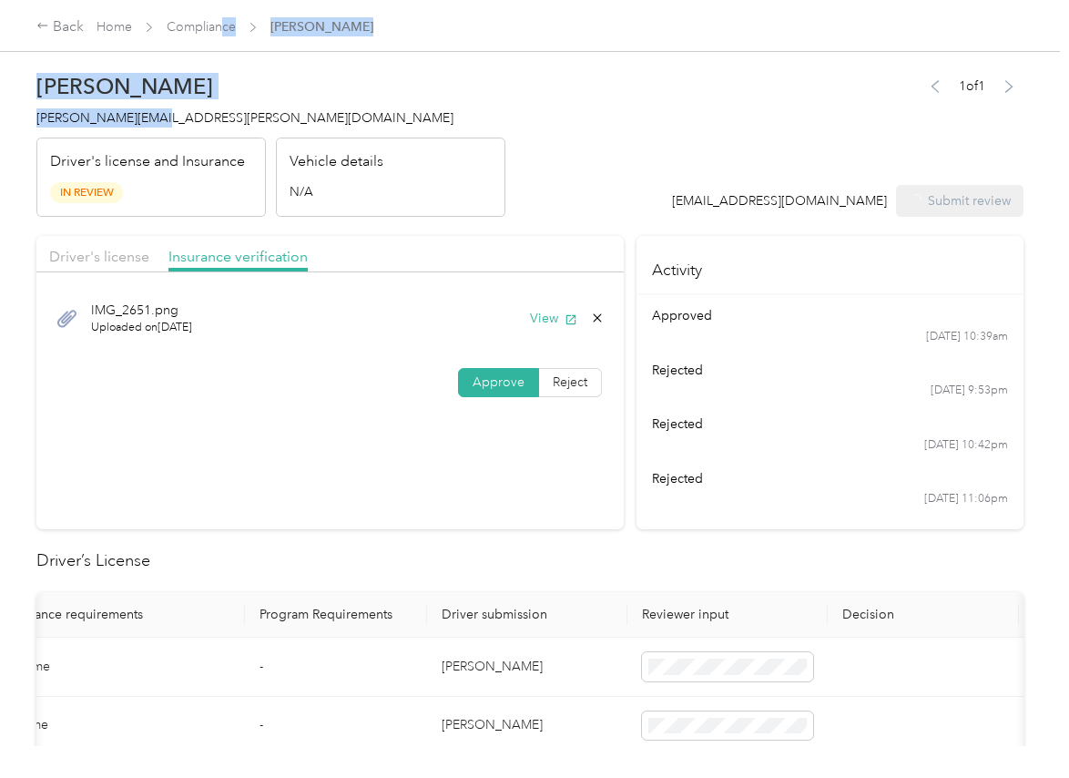
drag, startPoint x: 160, startPoint y: 119, endPoint x: 237, endPoint y: -57, distance: 192.5
click at [237, 0] on html "Back Home Compliance [PERSON_NAME] [PERSON_NAME] Yamada [EMAIL_ADDRESS][PERSON_…" at bounding box center [530, 389] width 1060 height 778
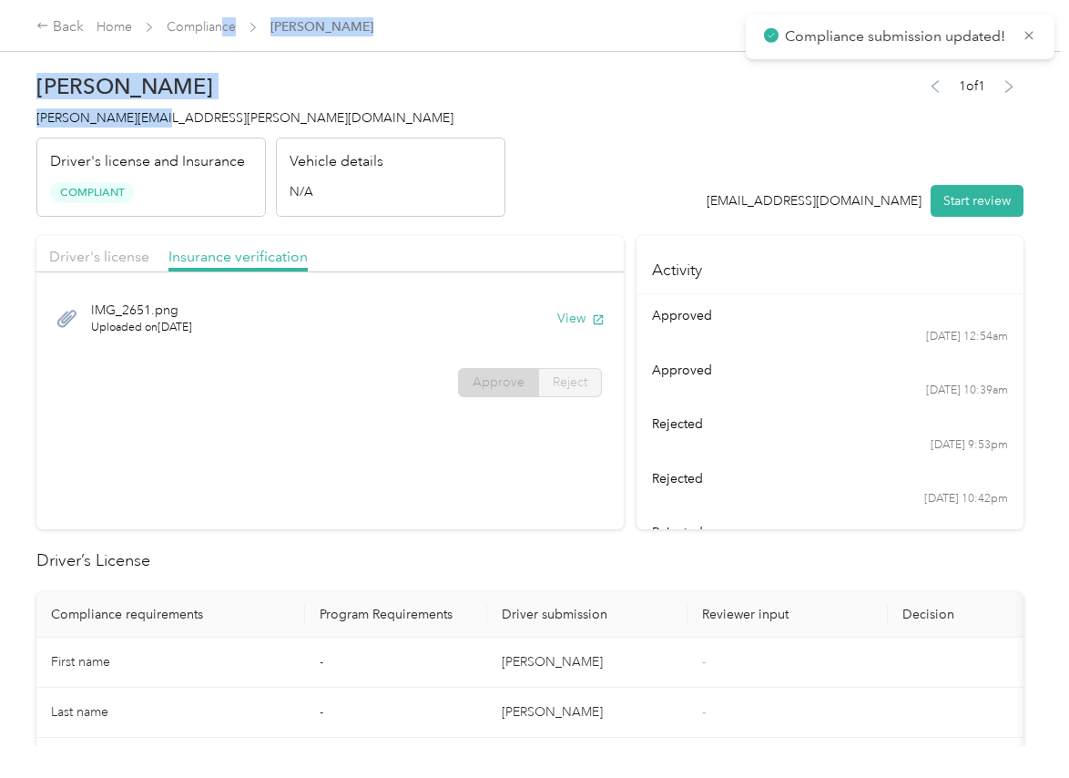
click at [126, 113] on span "[PERSON_NAME][EMAIL_ADDRESS][PERSON_NAME][DOMAIN_NAME]" at bounding box center [244, 117] width 417 height 15
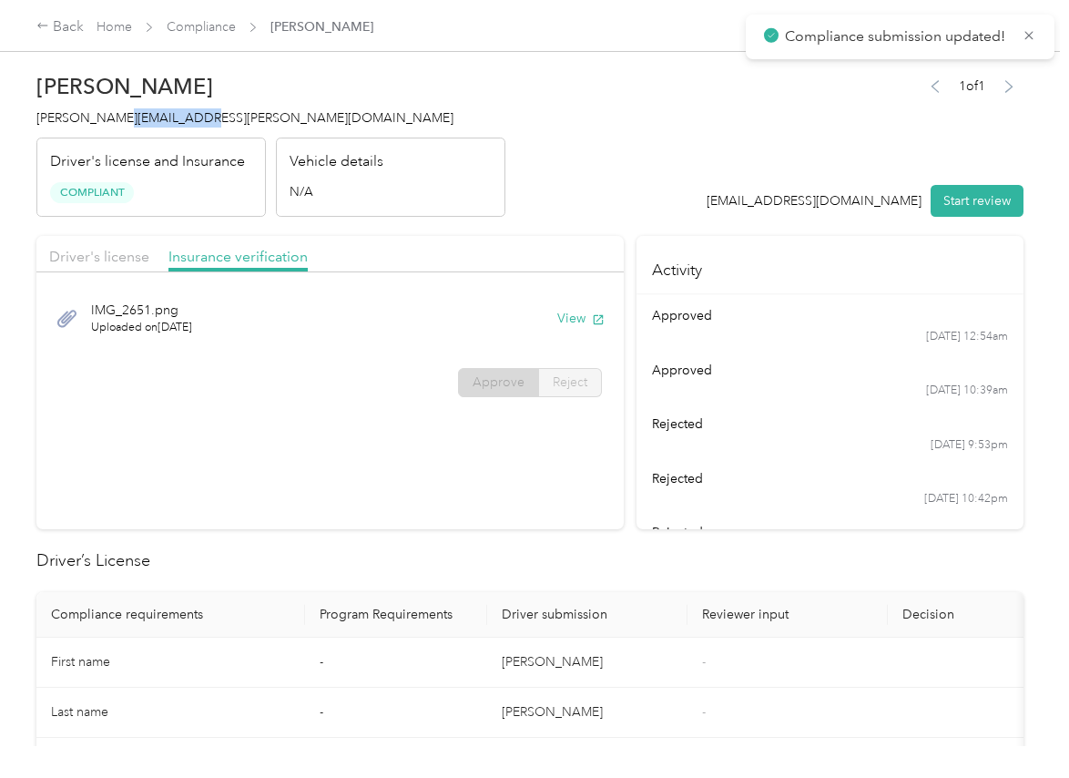
click at [126, 113] on span "[PERSON_NAME][EMAIL_ADDRESS][PERSON_NAME][DOMAIN_NAME]" at bounding box center [244, 117] width 417 height 15
drag, startPoint x: 654, startPoint y: 510, endPoint x: 589, endPoint y: 491, distance: 67.4
click at [655, 510] on ul "approved [DATE] 4:08pm rejected [DATE] 12:13am approved [DATE] 12:54am approved…" at bounding box center [829, 379] width 355 height 363
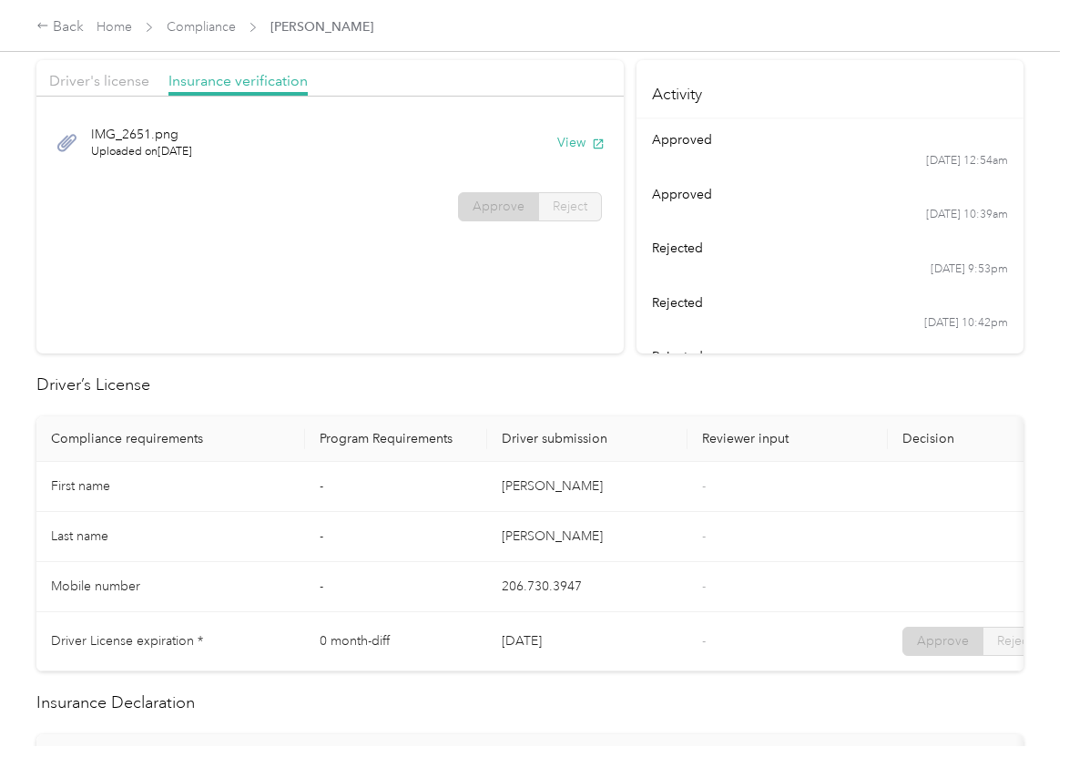
scroll to position [683, 0]
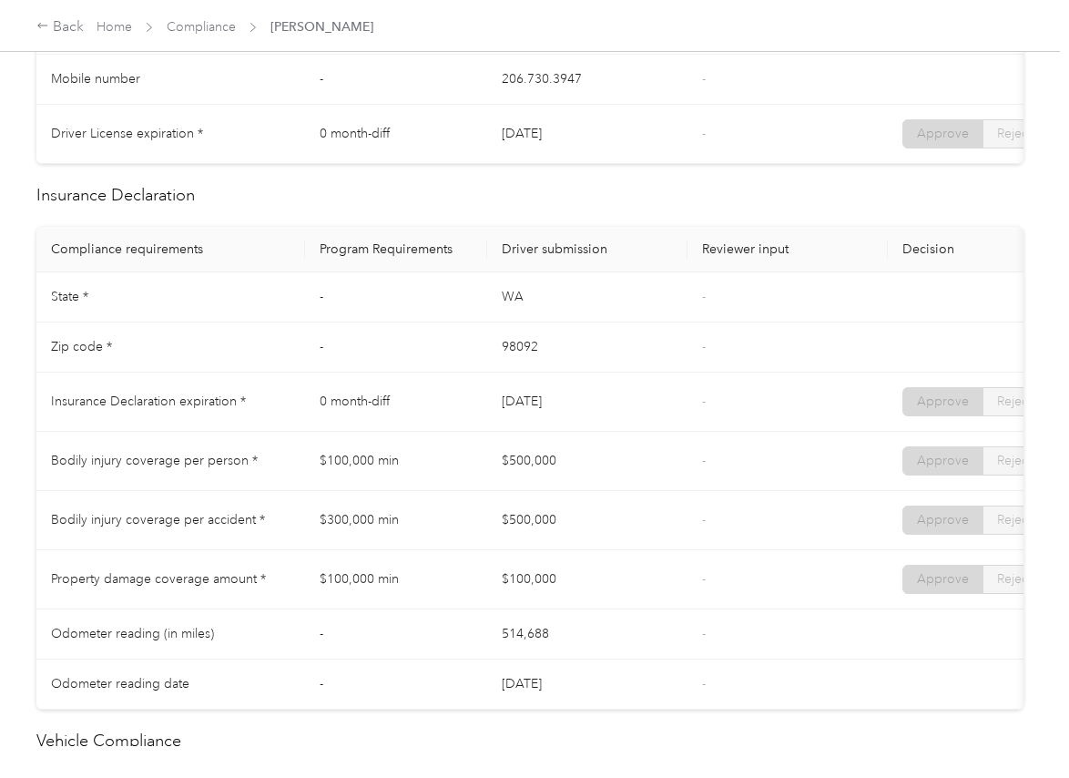
drag, startPoint x: 476, startPoint y: 418, endPoint x: 514, endPoint y: 438, distance: 42.4
click at [591, 419] on tr "Insurance Declaration expiration * 0 month-diff [DATE] - Approve Reject" at bounding box center [678, 401] width 1284 height 59
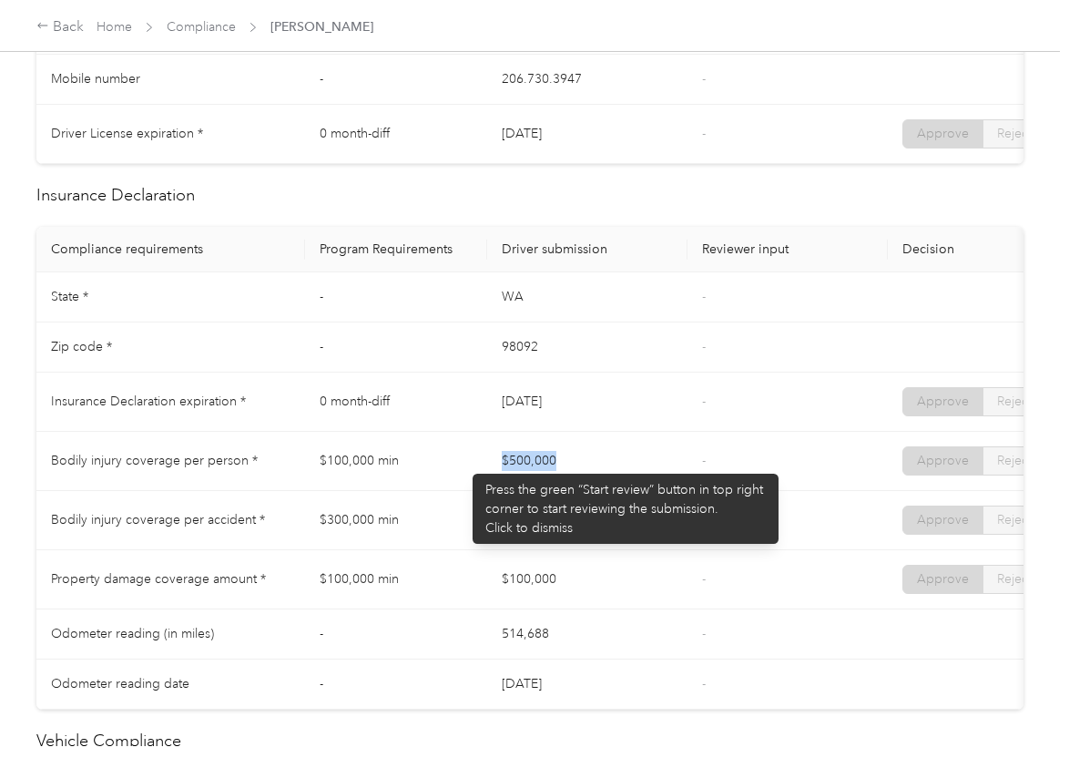
drag, startPoint x: 553, startPoint y: 472, endPoint x: 541, endPoint y: 503, distance: 33.1
click at [608, 477] on tr "Bodily injury coverage per person * $100,000 min $500,000 - Approve Reject" at bounding box center [678, 461] width 1284 height 59
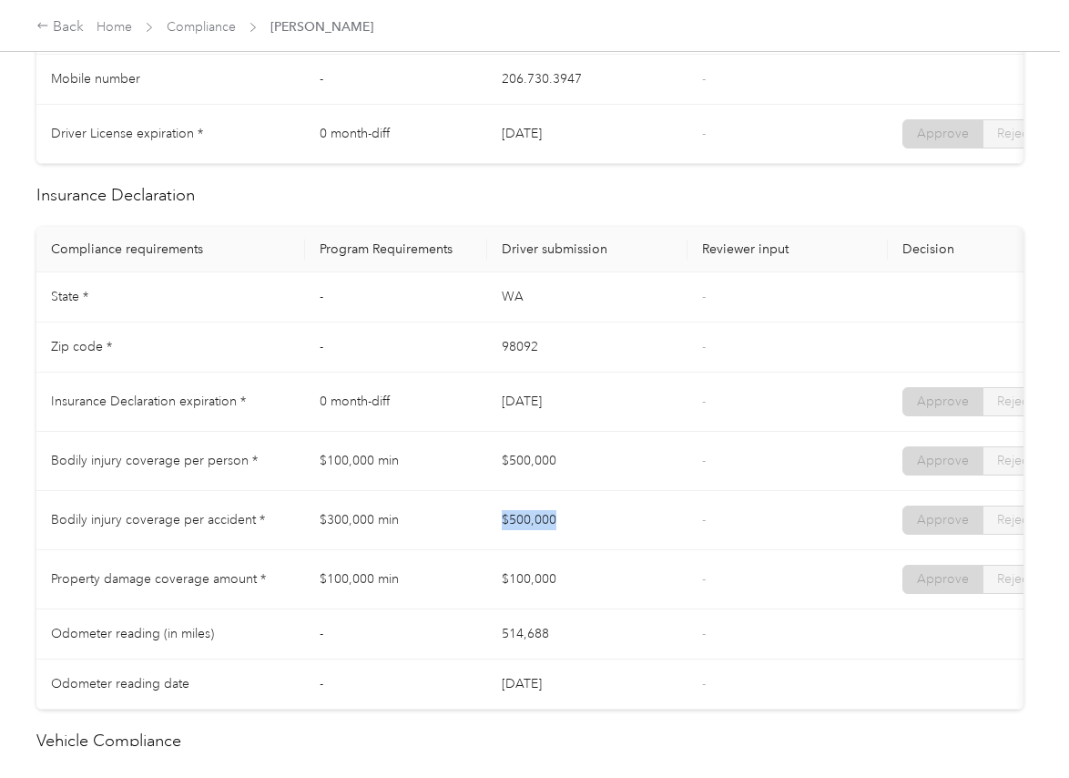
drag, startPoint x: 533, startPoint y: 541, endPoint x: 674, endPoint y: 557, distance: 142.1
click at [674, 550] on tr "Bodily injury coverage per accident * $300,000 min $500,000 - Approve Reject" at bounding box center [678, 520] width 1284 height 59
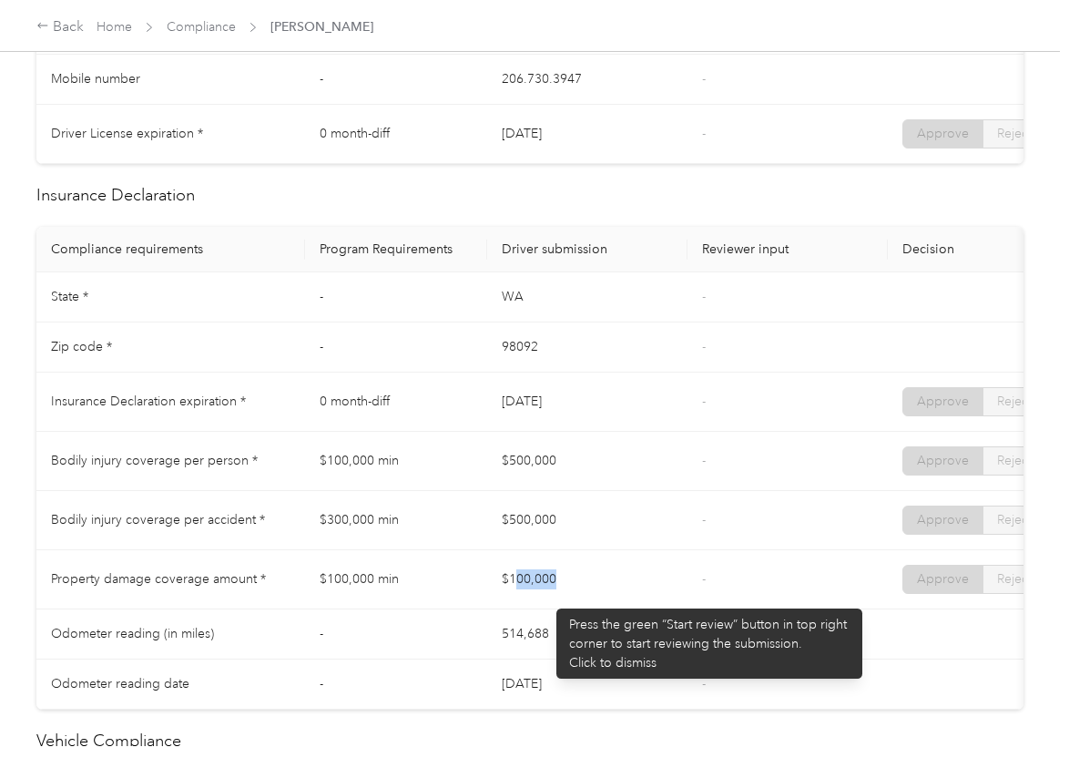
drag, startPoint x: 525, startPoint y: 596, endPoint x: 675, endPoint y: 618, distance: 150.9
click at [675, 609] on td "$100,000" at bounding box center [587, 579] width 200 height 59
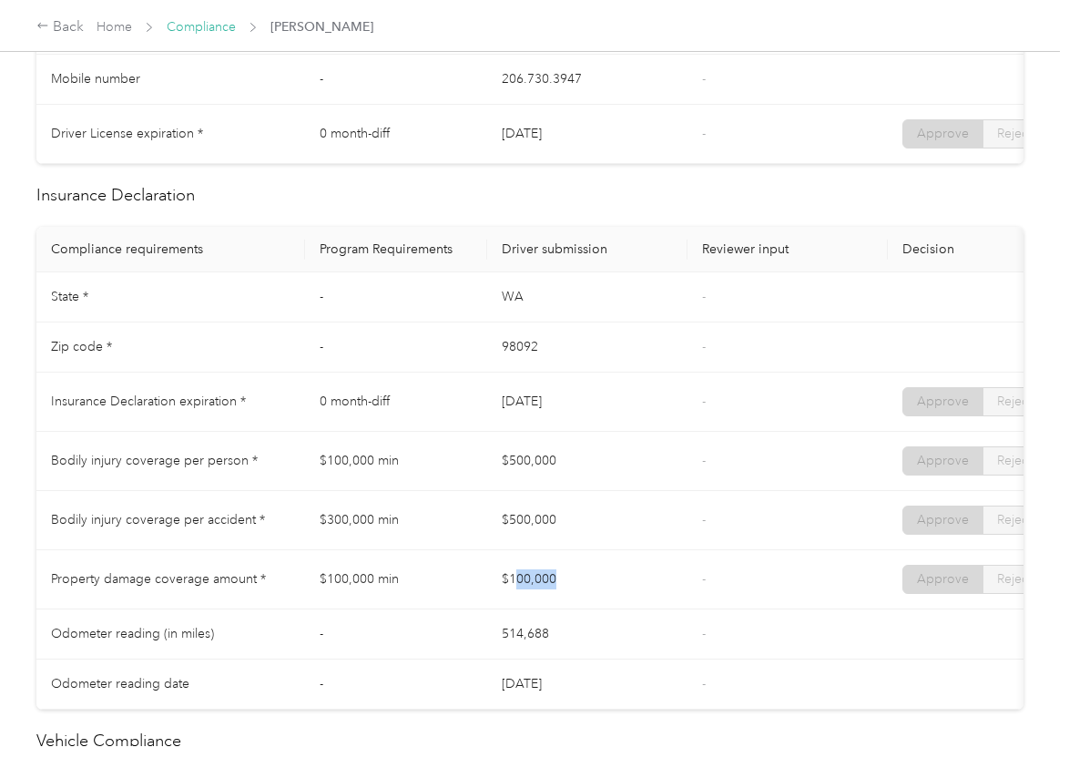
click at [203, 33] on link "Compliance" at bounding box center [201, 26] width 69 height 15
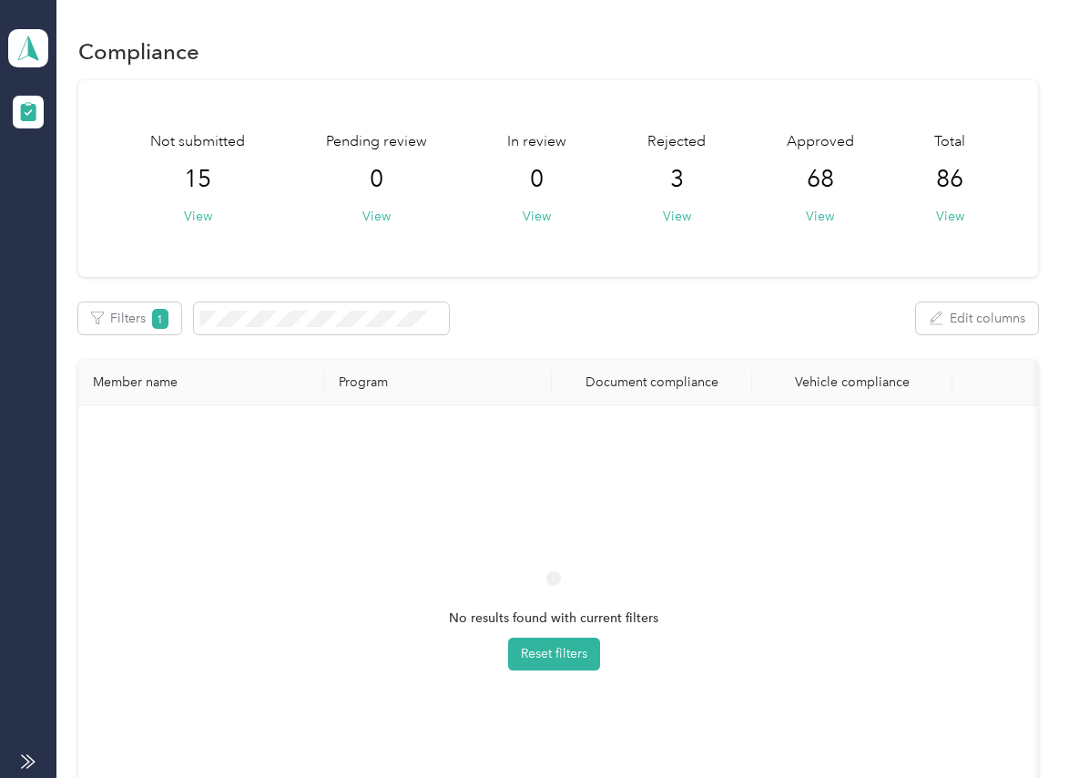
click at [673, 602] on div "No results found with current filters Reset filters" at bounding box center [553, 636] width 921 height 433
click at [792, 504] on div "No results found with current filters Reset filters" at bounding box center [553, 636] width 921 height 433
click at [154, 306] on button "Filters 1" at bounding box center [129, 318] width 103 height 32
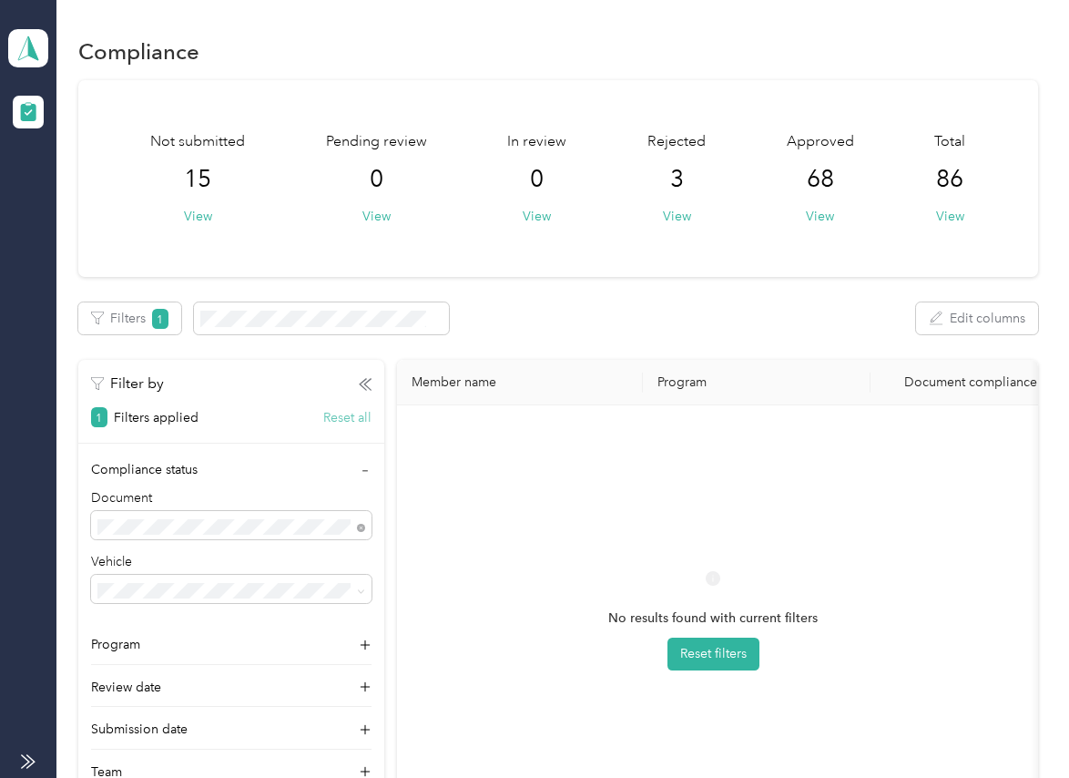
click at [369, 420] on button "Reset all" at bounding box center [347, 417] width 48 height 19
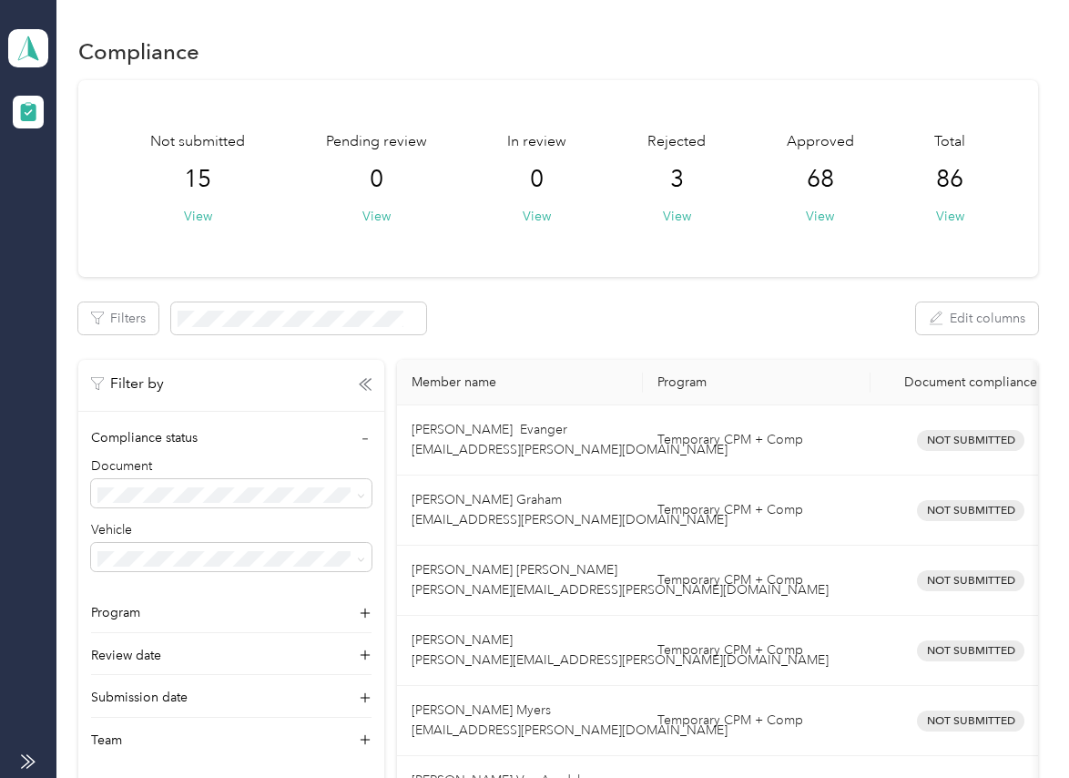
drag, startPoint x: 604, startPoint y: 228, endPoint x: 420, endPoint y: 290, distance: 194.4
click at [604, 228] on div "Not submitted 15 View Pending review 0 View In review 0 View Rejected 3 View Ap…" at bounding box center [557, 178] width 959 height 197
click at [361, 298] on div "Not submitted 15 View Pending review 0 View In review 0 View Rejected 3 View Ap…" at bounding box center [557, 622] width 959 height 1085
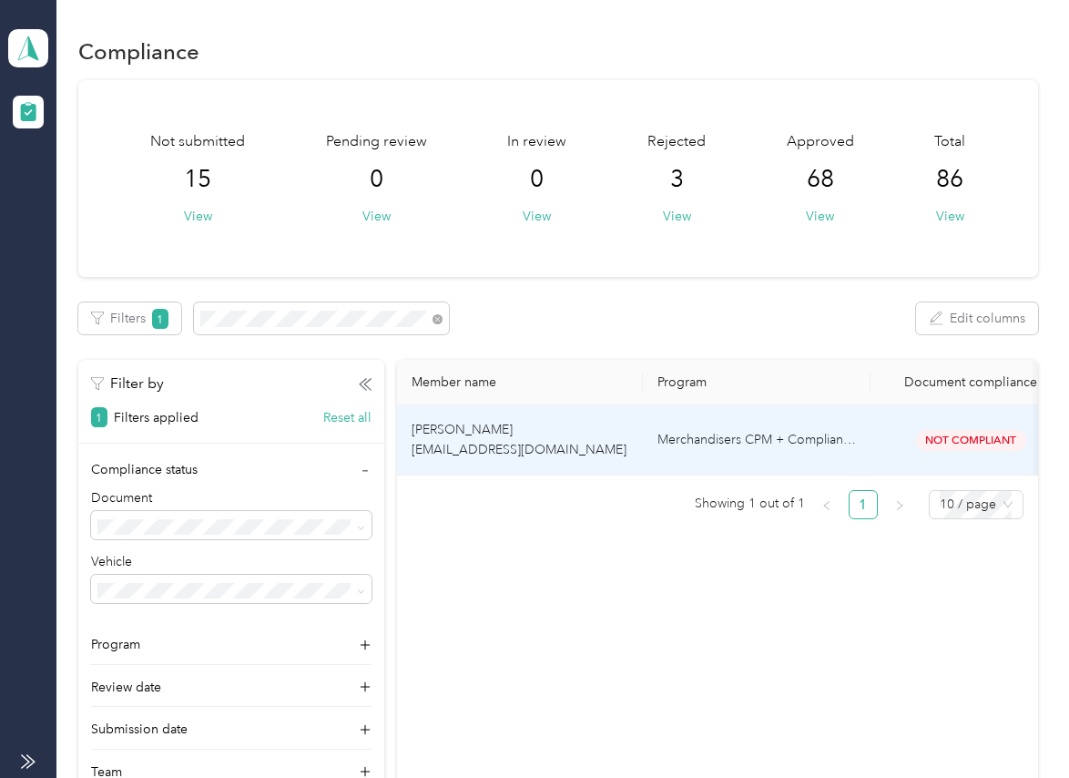
click at [467, 447] on span "[PERSON_NAME] [EMAIL_ADDRESS][DOMAIN_NAME]" at bounding box center [519, 440] width 215 height 36
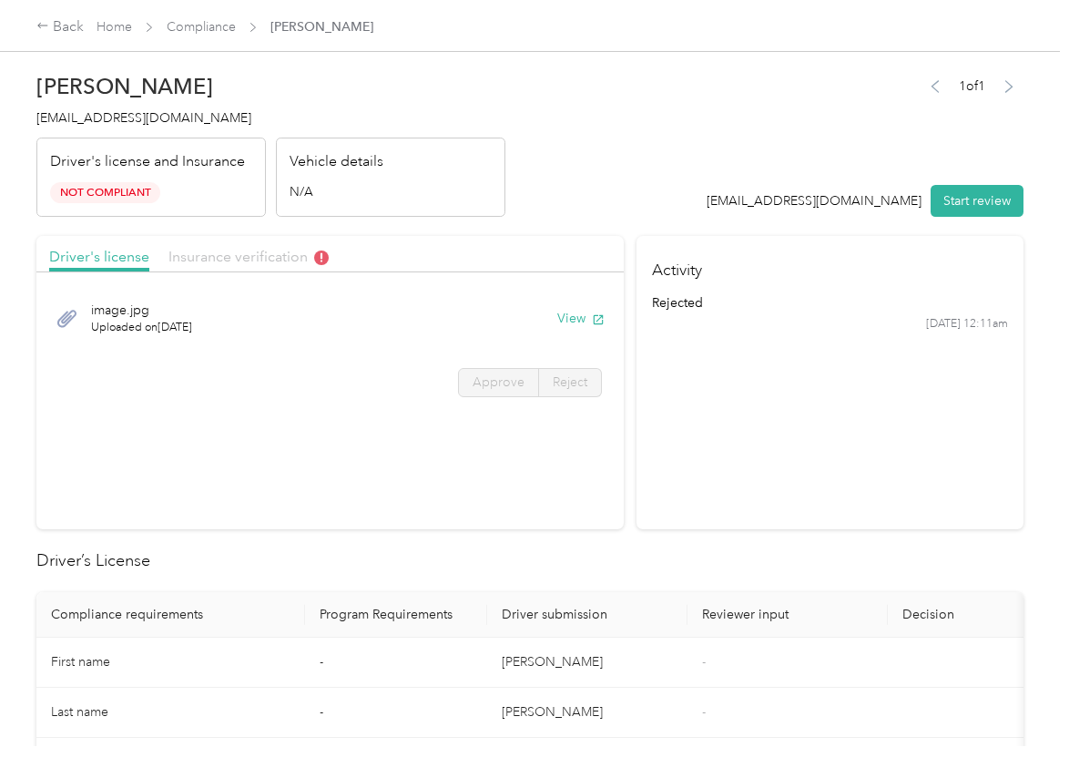
click at [219, 255] on span "Insurance verification" at bounding box center [248, 256] width 160 height 17
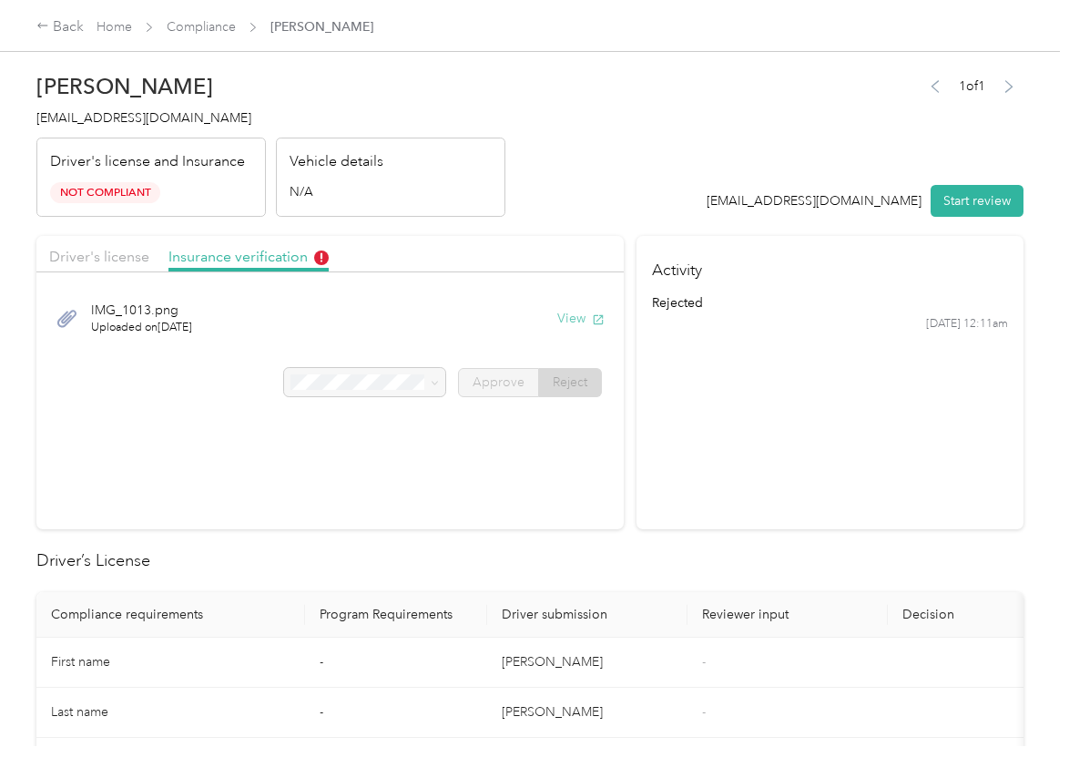
click at [571, 314] on button "View" at bounding box center [580, 318] width 47 height 19
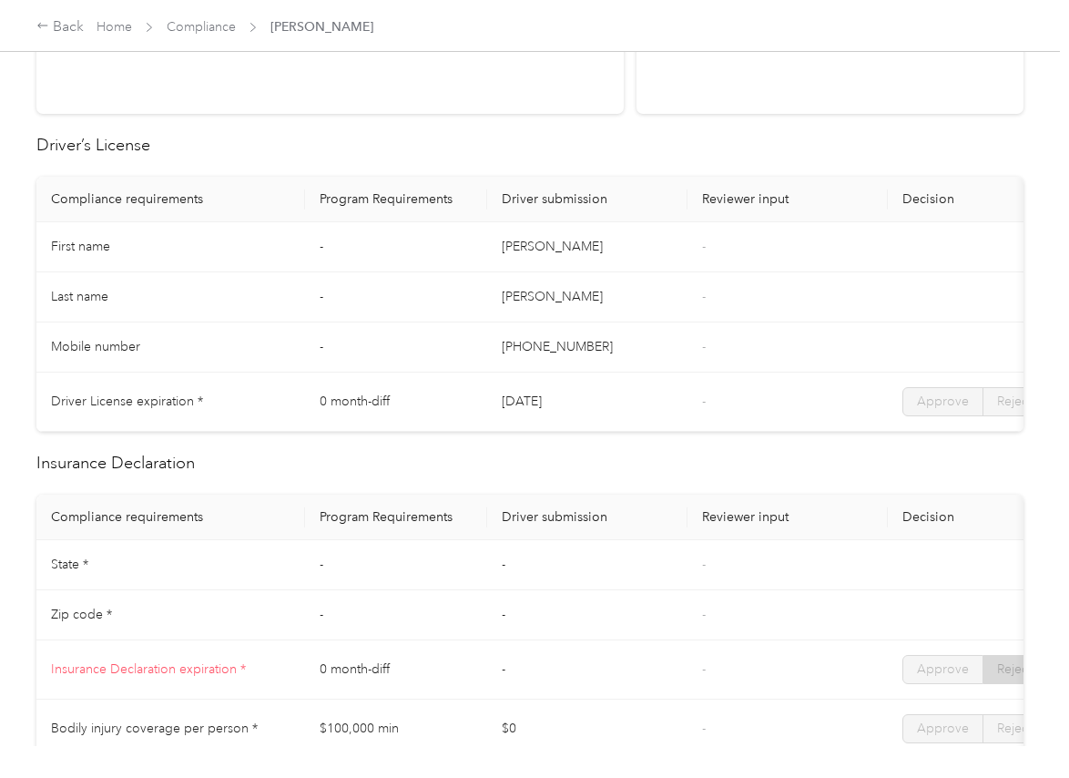
scroll to position [455, 0]
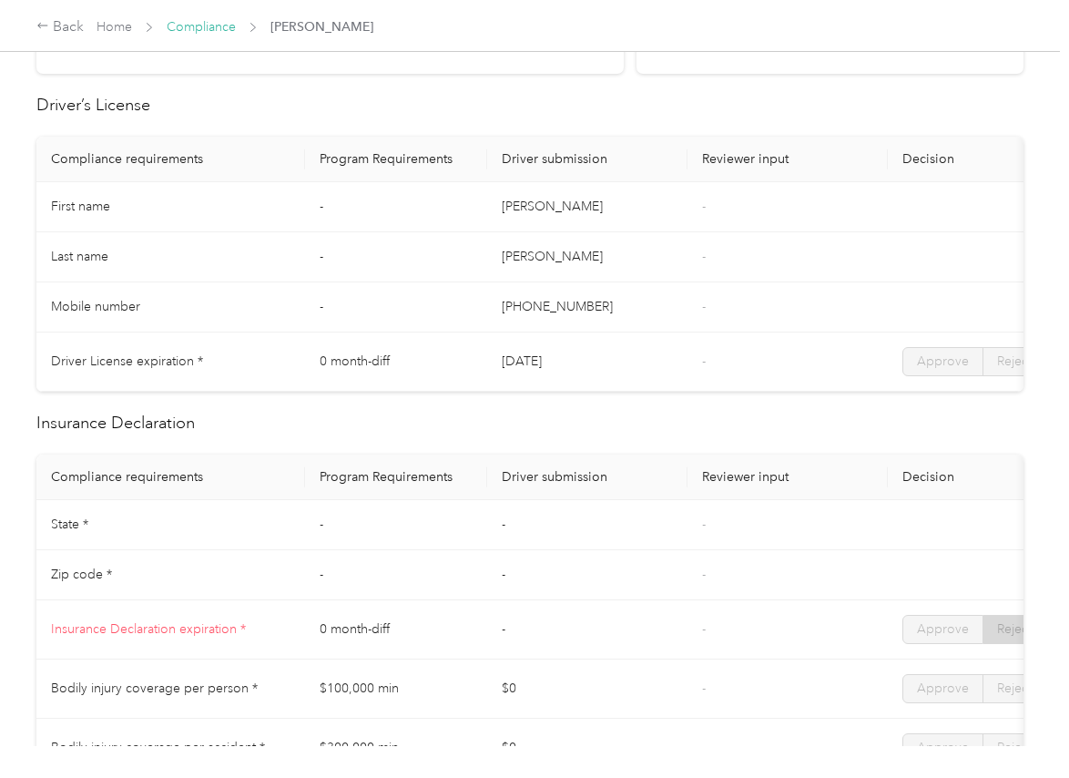
click at [199, 29] on link "Compliance" at bounding box center [201, 26] width 69 height 15
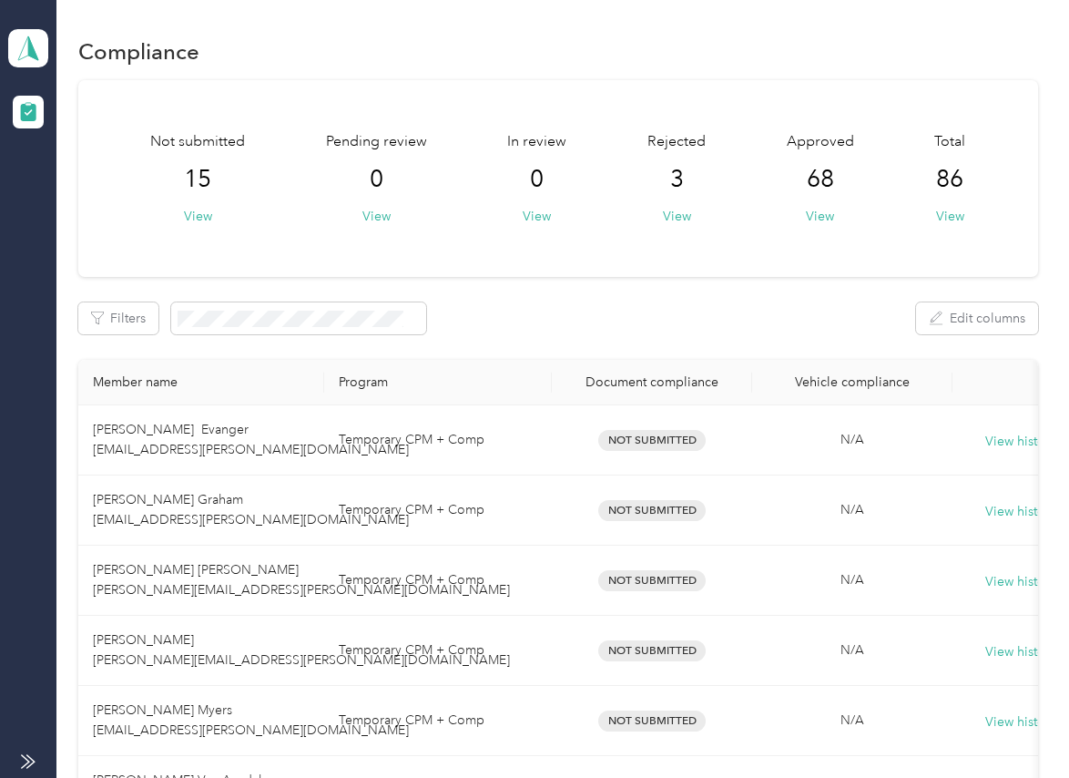
click at [443, 300] on div "Not submitted 15 View Pending review 0 View In review 0 View Rejected 3 View Ap…" at bounding box center [557, 622] width 959 height 1085
click at [281, 328] on span at bounding box center [298, 318] width 255 height 32
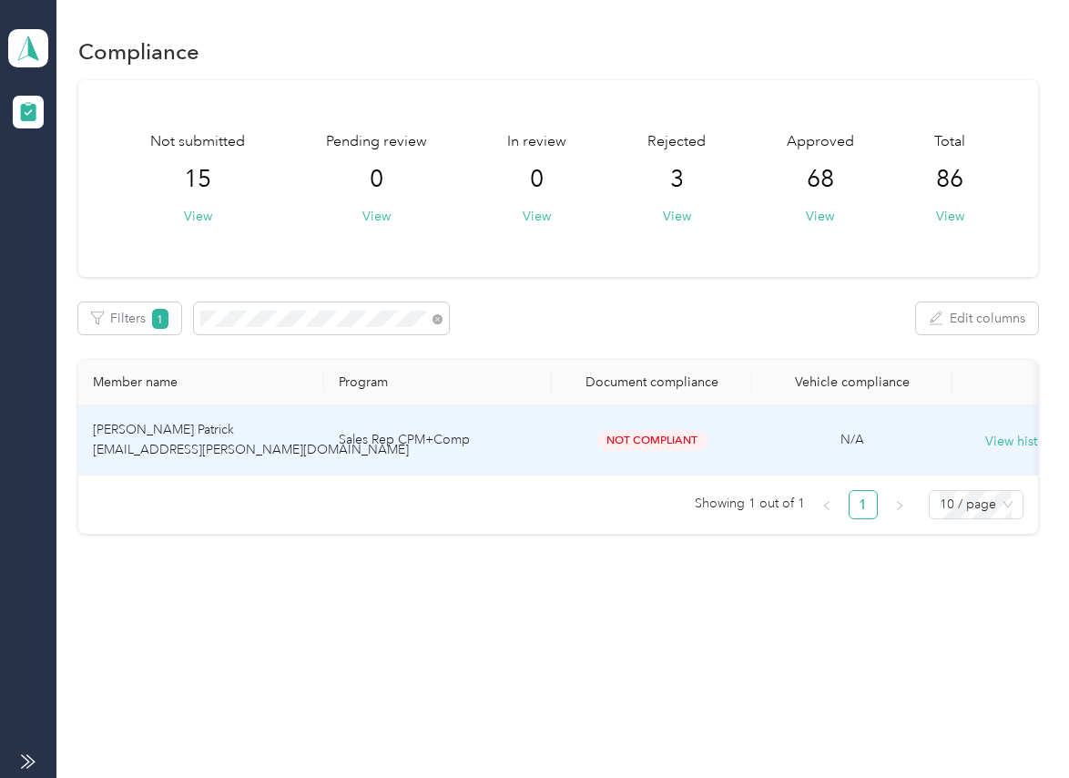
click at [195, 422] on span "[PERSON_NAME] Patrick [EMAIL_ADDRESS][PERSON_NAME][DOMAIN_NAME]" at bounding box center [251, 440] width 316 height 36
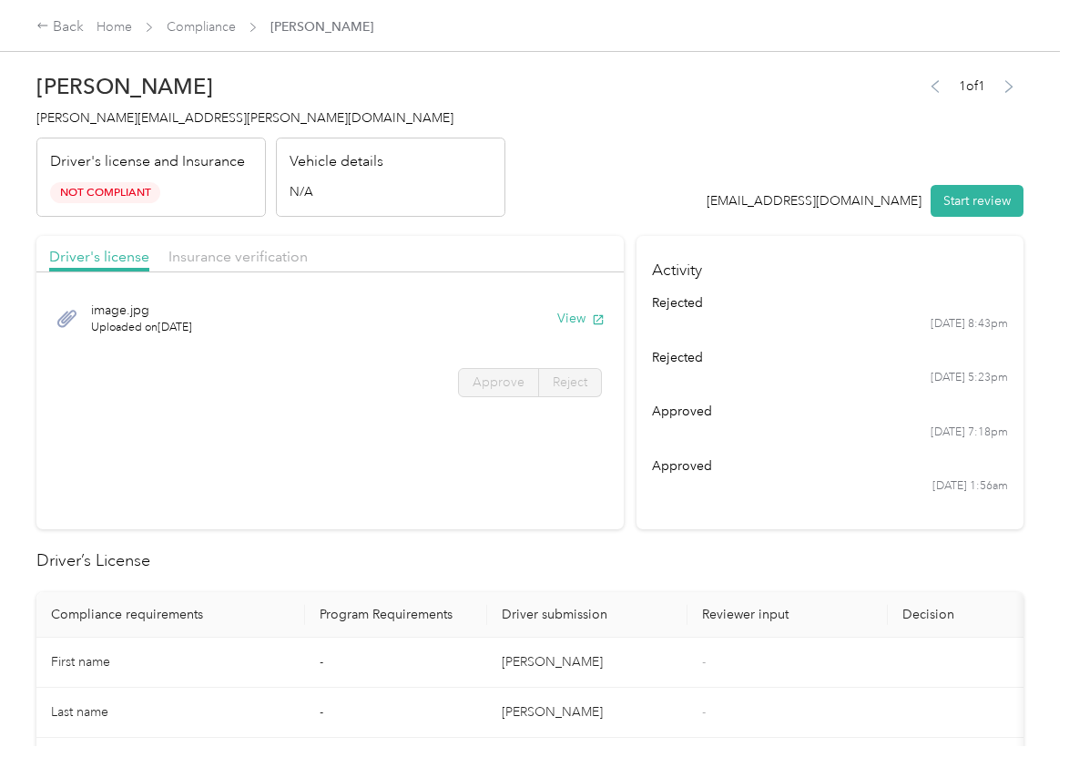
click at [249, 256] on span "Insurance verification" at bounding box center [237, 256] width 139 height 17
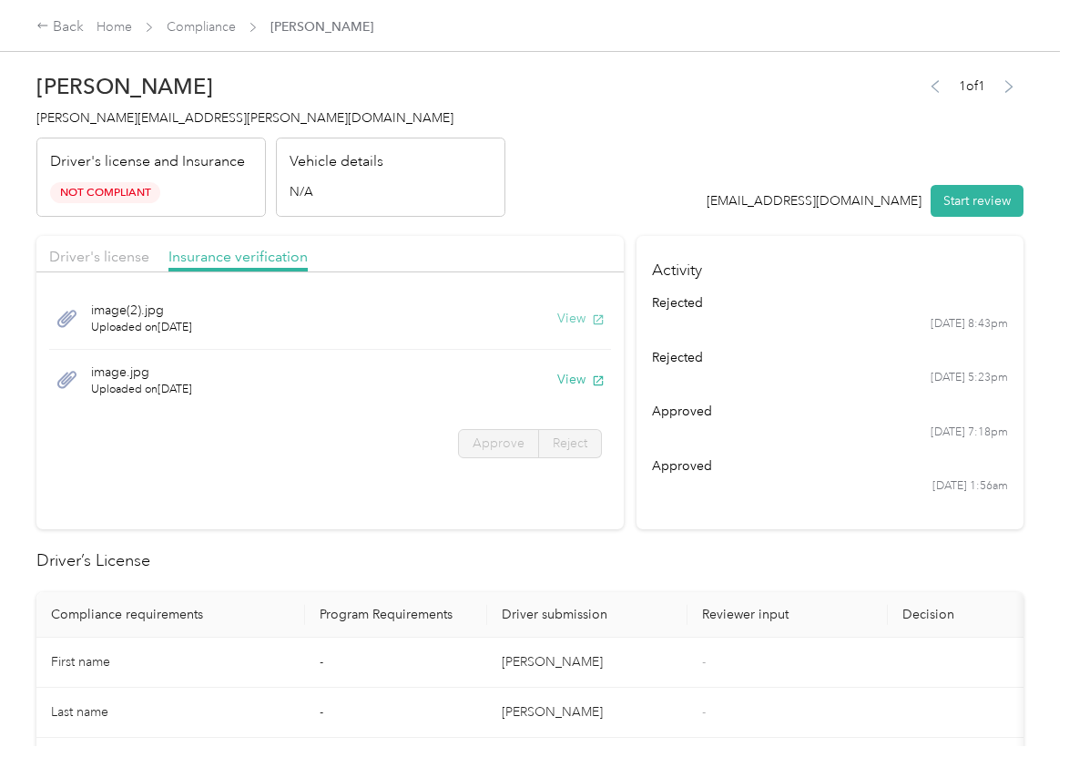
click at [565, 317] on button "View" at bounding box center [580, 318] width 47 height 19
drag, startPoint x: 576, startPoint y: 380, endPoint x: 468, endPoint y: 401, distance: 110.4
click at [576, 380] on button "View" at bounding box center [580, 379] width 47 height 19
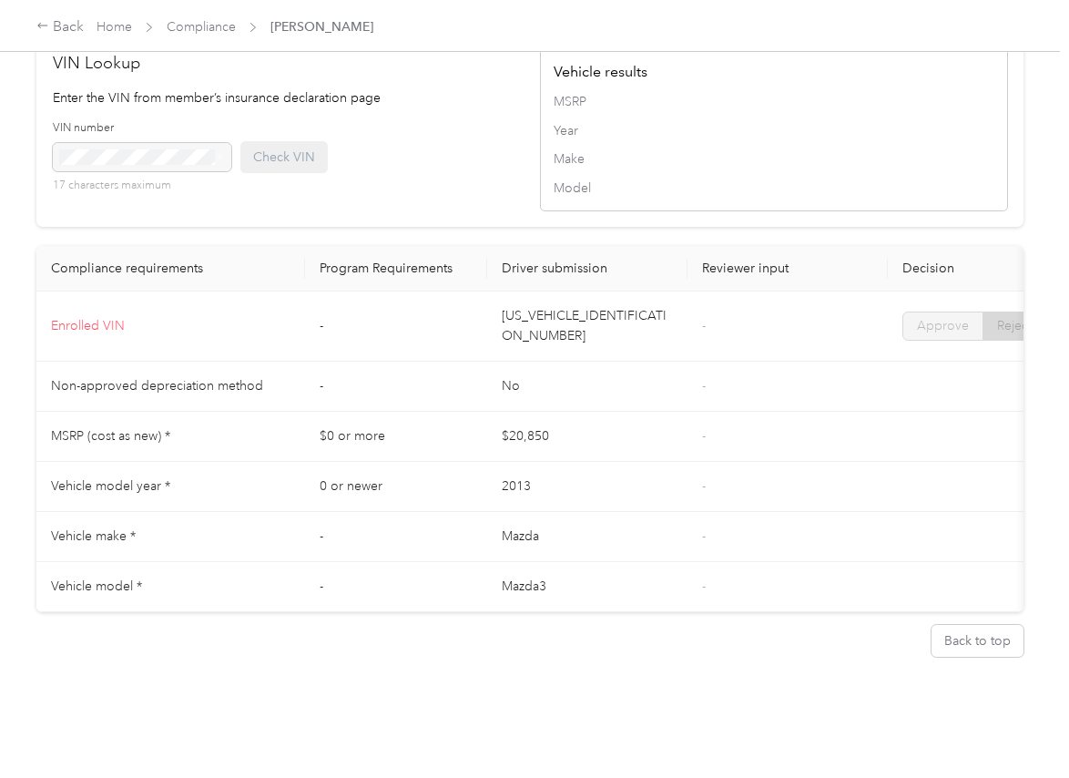
scroll to position [1480, 0]
click at [199, 25] on link "Compliance" at bounding box center [201, 26] width 69 height 15
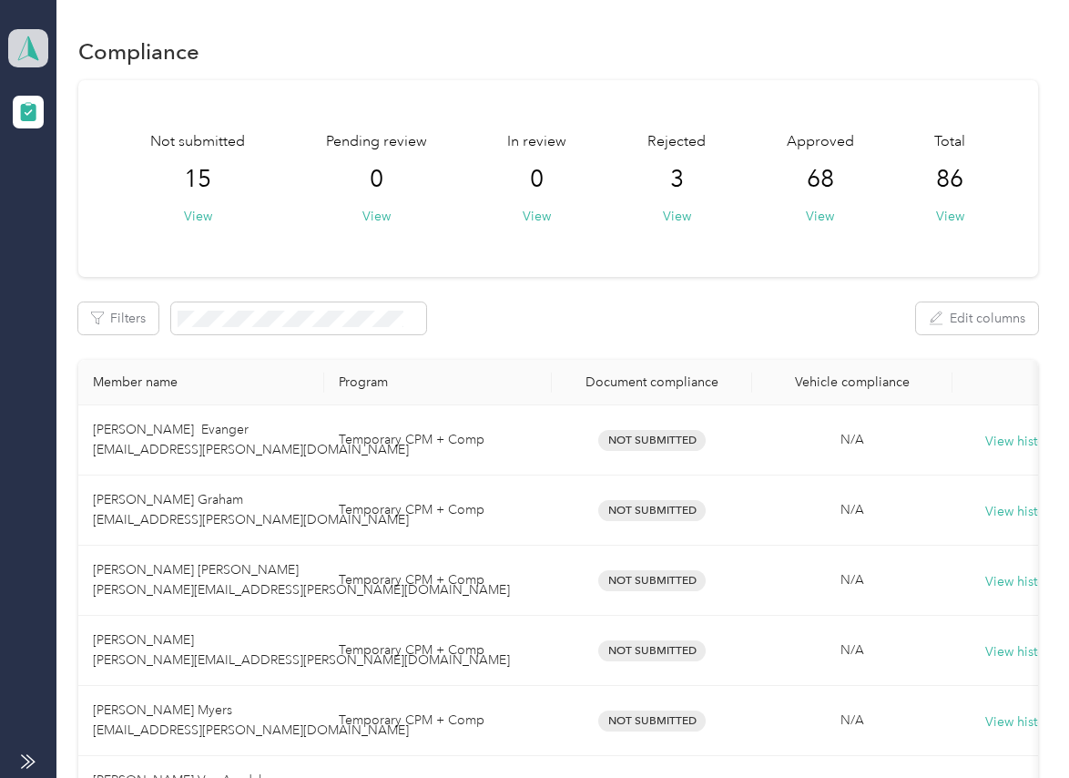
click at [46, 55] on span at bounding box center [28, 48] width 40 height 38
click at [78, 189] on div "Log out" at bounding box center [59, 190] width 70 height 19
